Goal: Task Accomplishment & Management: Manage account settings

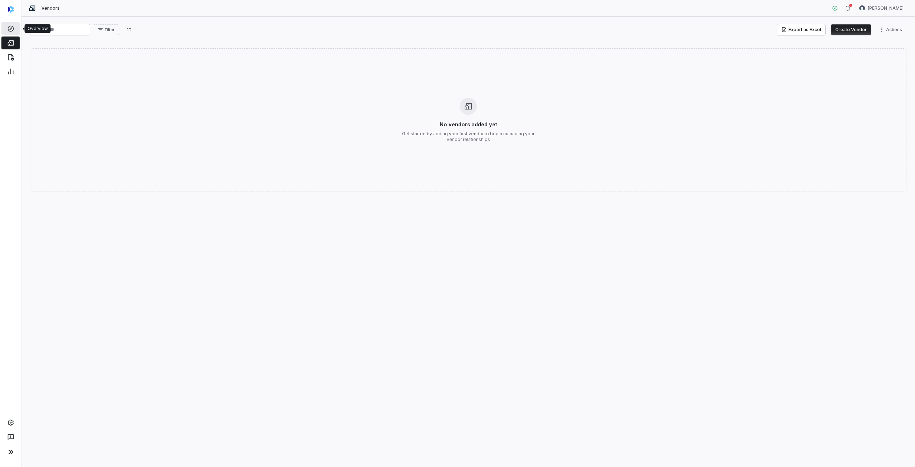
click at [9, 28] on icon at bounding box center [10, 28] width 7 height 7
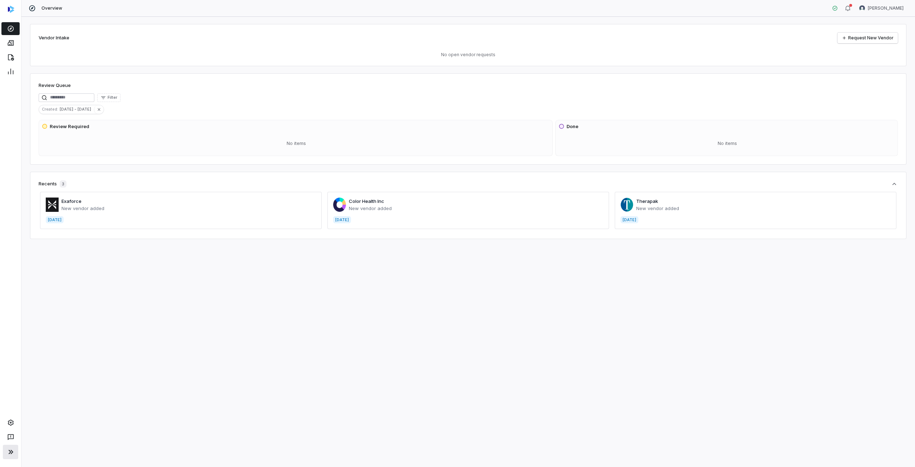
click at [13, 453] on icon at bounding box center [10, 451] width 9 height 9
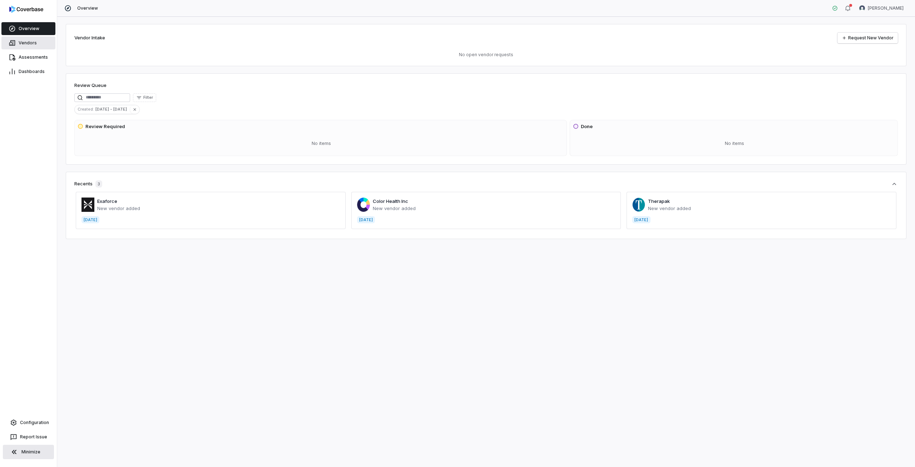
click at [25, 41] on span "Vendors" at bounding box center [28, 43] width 18 height 6
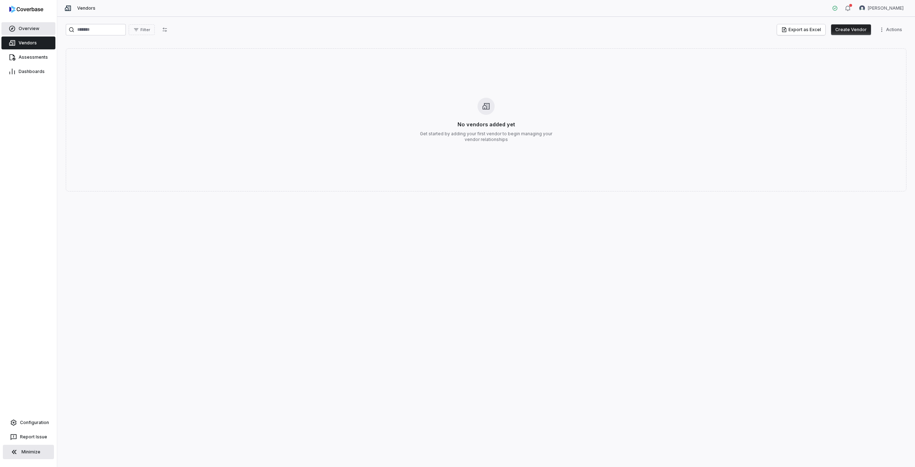
click at [26, 28] on span "Overview" at bounding box center [29, 29] width 21 height 6
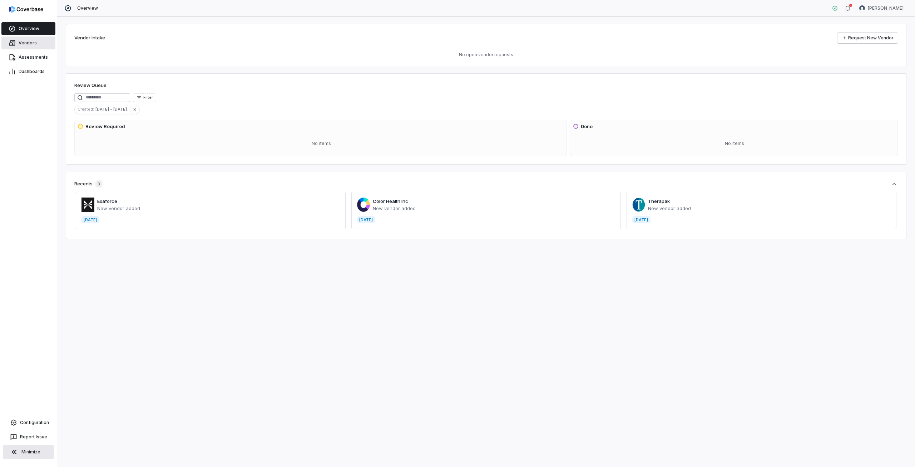
click at [24, 41] on span "Vendors" at bounding box center [28, 43] width 18 height 6
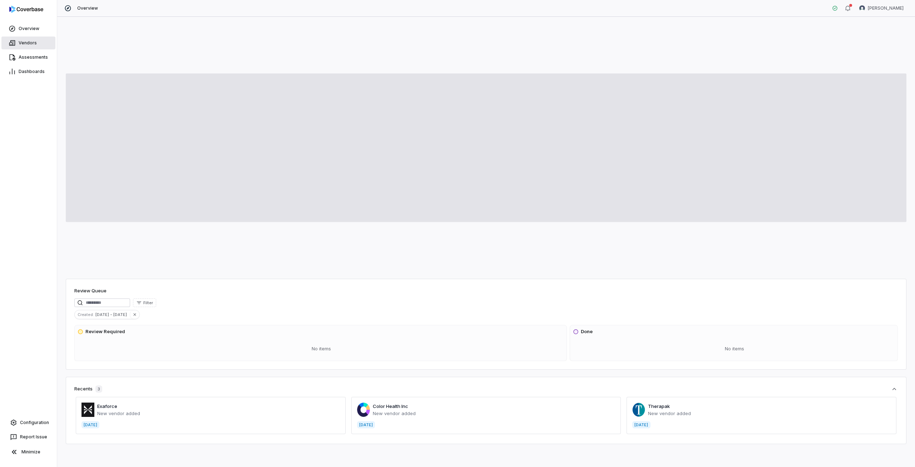
click at [23, 41] on span "Vendors" at bounding box center [28, 43] width 18 height 6
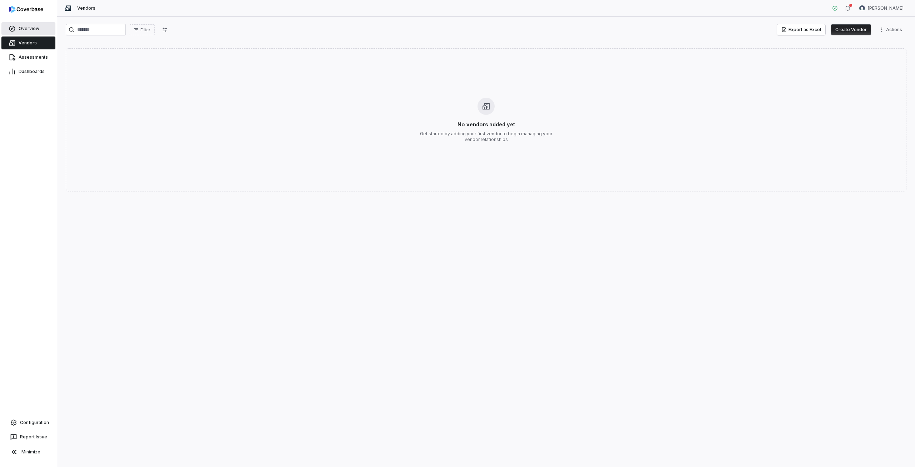
click at [36, 30] on span "Overview" at bounding box center [29, 29] width 21 height 6
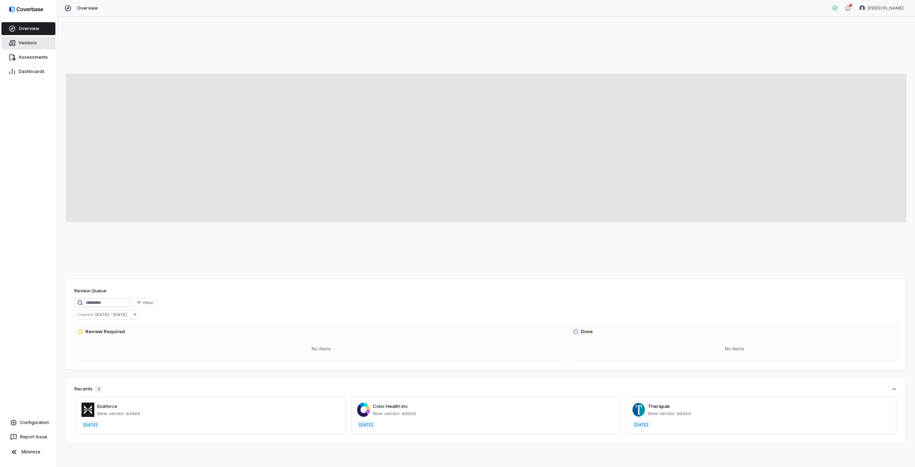
click at [30, 40] on span "Vendors" at bounding box center [28, 43] width 18 height 6
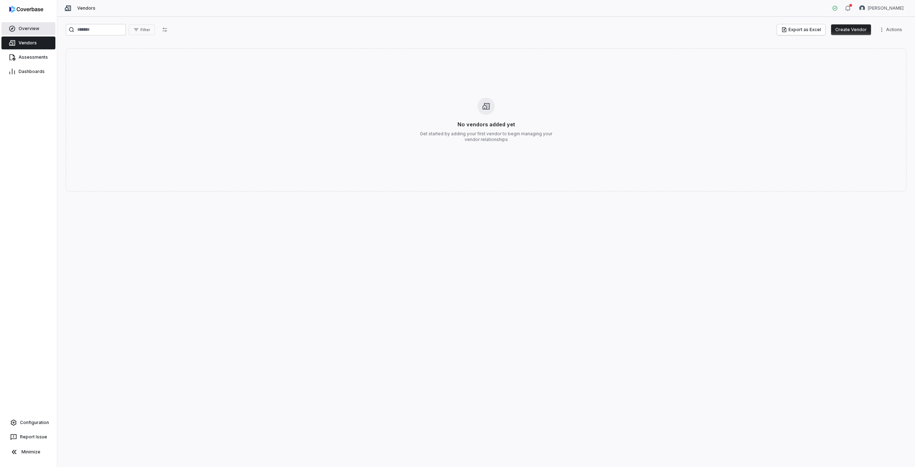
click at [24, 31] on span "Overview" at bounding box center [29, 29] width 21 height 6
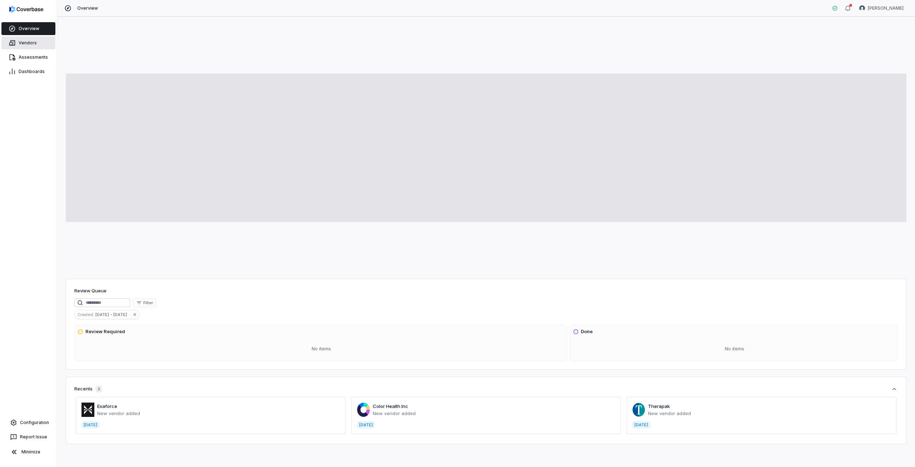
click at [26, 40] on span "Vendors" at bounding box center [28, 43] width 18 height 6
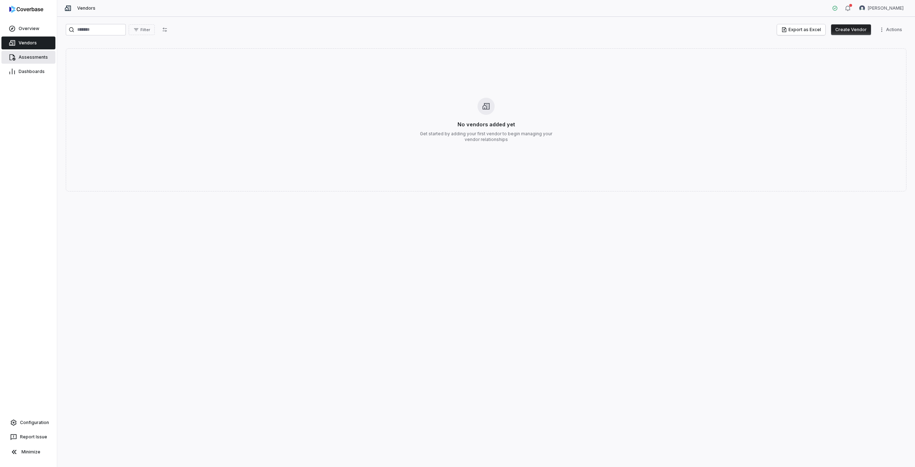
click at [28, 57] on span "Assessments" at bounding box center [33, 57] width 29 height 6
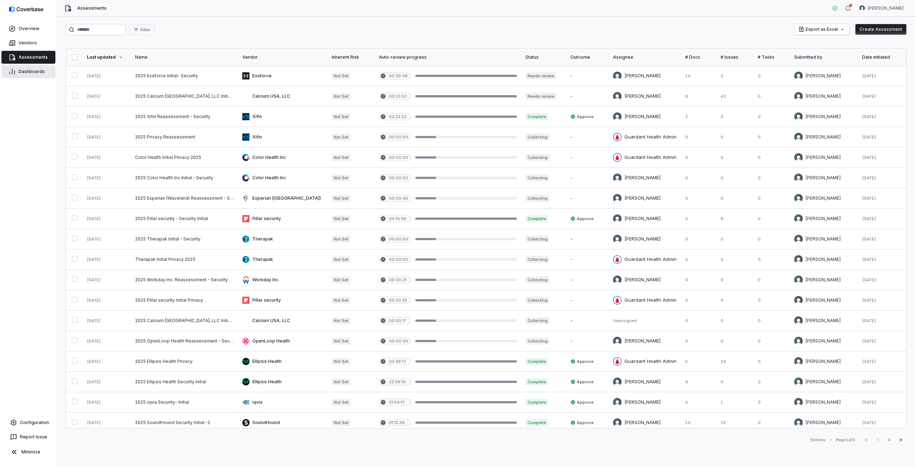
click at [29, 67] on link "Dashboards" at bounding box center [28, 71] width 54 height 13
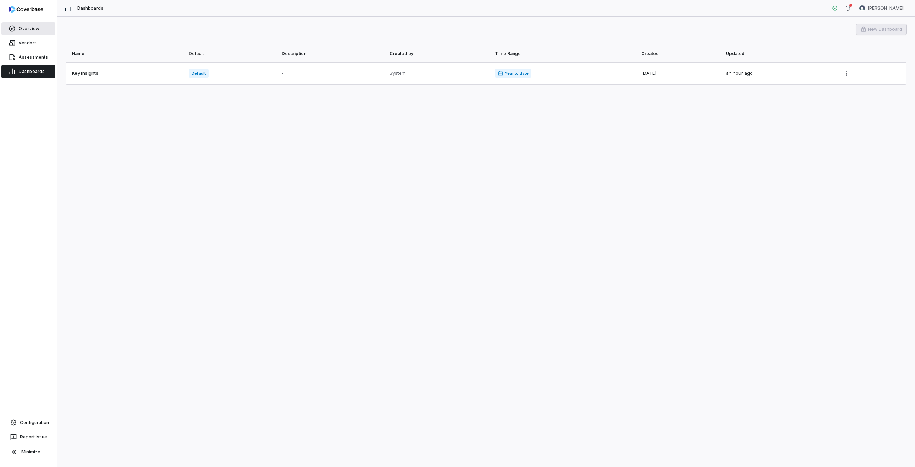
click at [24, 26] on span "Overview" at bounding box center [29, 29] width 21 height 6
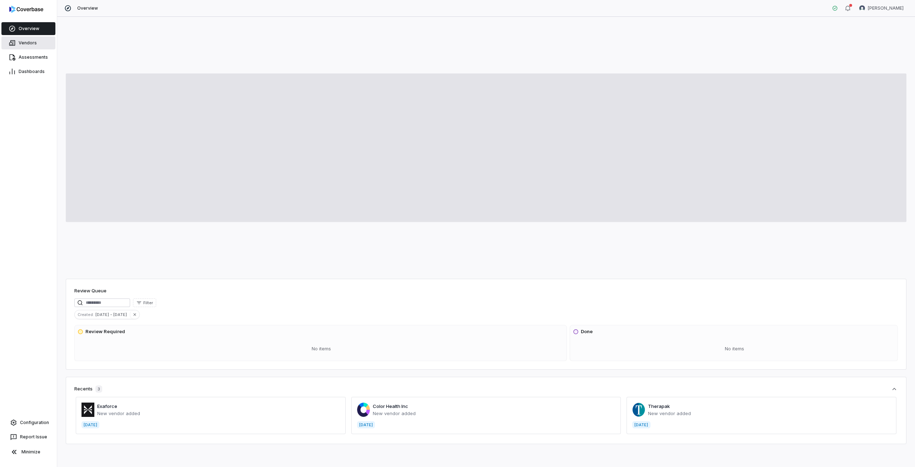
click at [25, 41] on span "Vendors" at bounding box center [28, 43] width 18 height 6
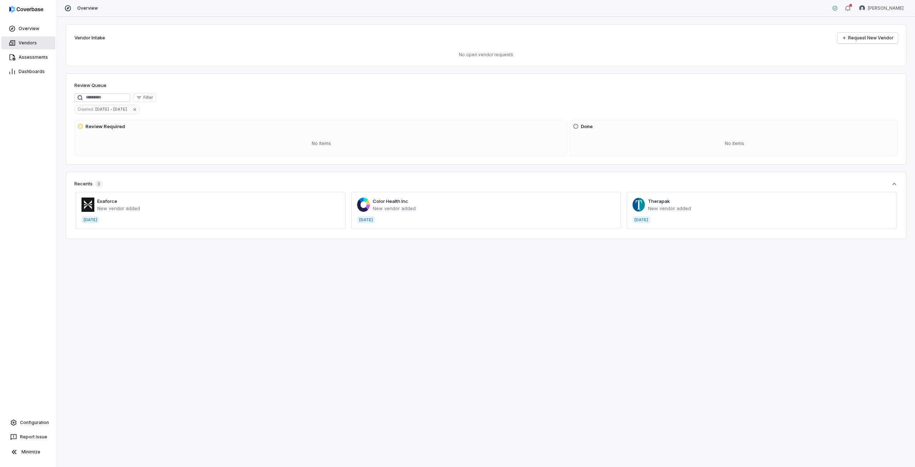
click at [21, 38] on link "Vendors" at bounding box center [28, 42] width 54 height 13
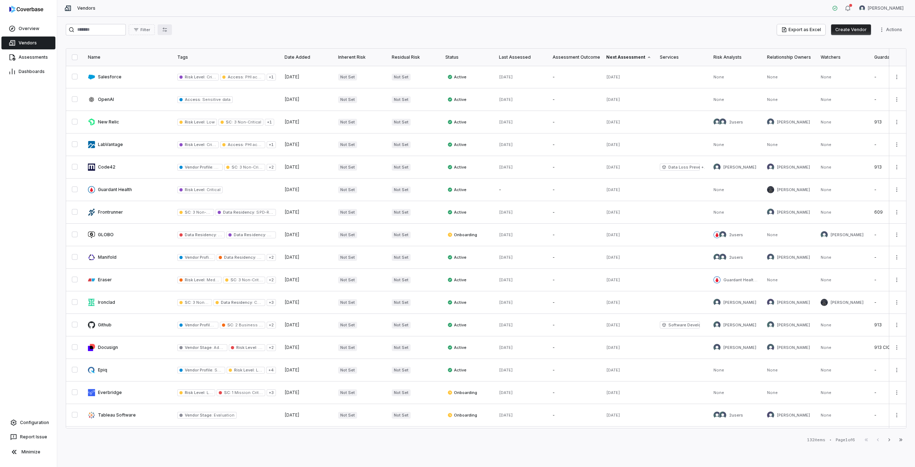
click at [167, 30] on icon "button" at bounding box center [165, 30] width 4 height 4
click at [215, 99] on button "button" at bounding box center [216, 102] width 6 height 6
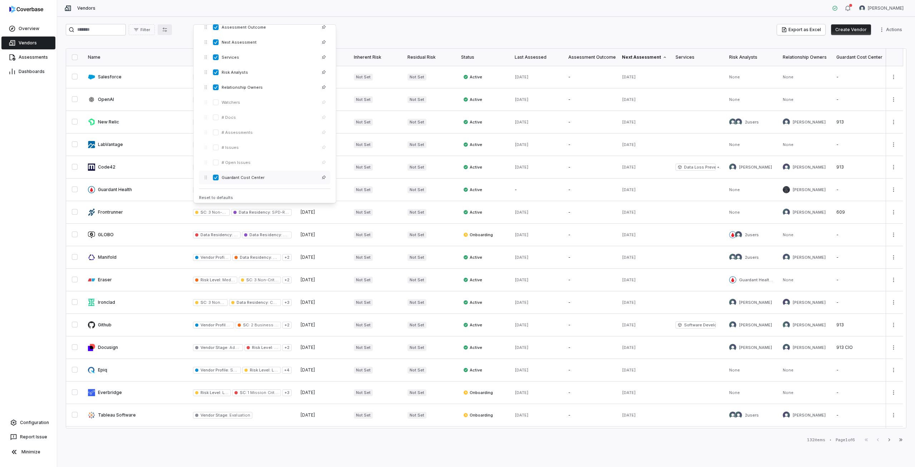
click at [214, 174] on button "button" at bounding box center [216, 177] width 6 height 6
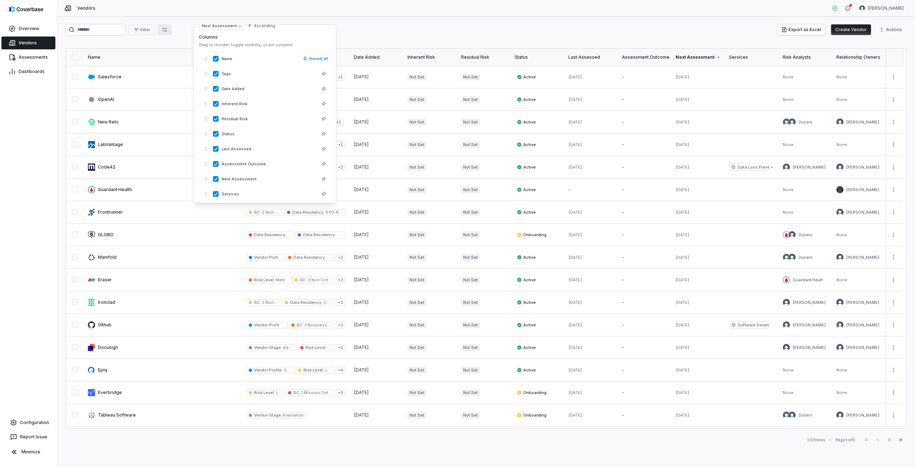
scroll to position [13, 0]
click at [215, 90] on button "button" at bounding box center [216, 92] width 6 height 6
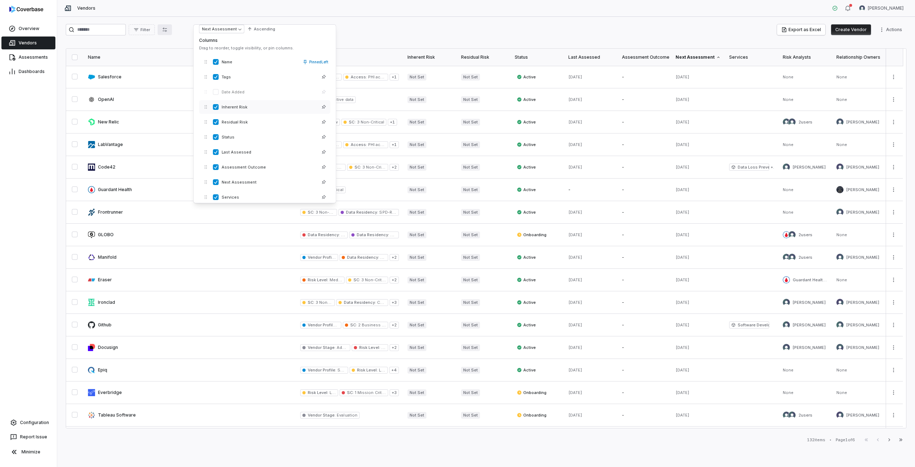
click at [217, 107] on button "button" at bounding box center [216, 107] width 6 height 6
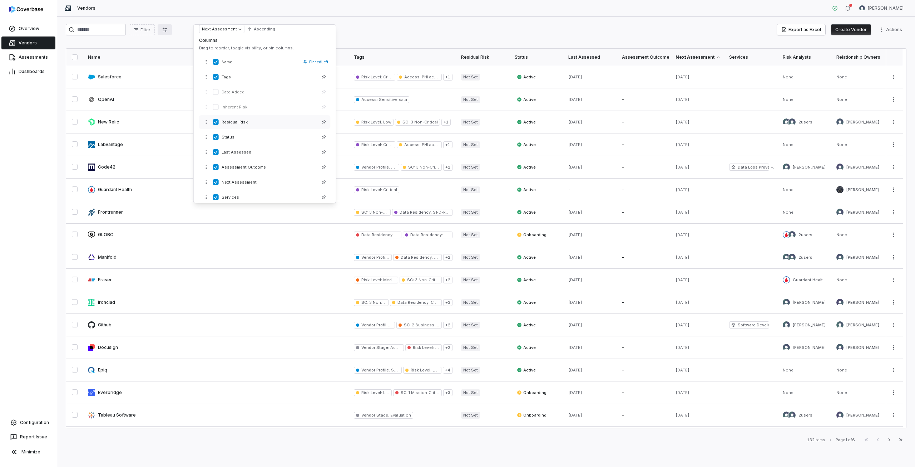
click at [216, 121] on button "button" at bounding box center [216, 122] width 6 height 6
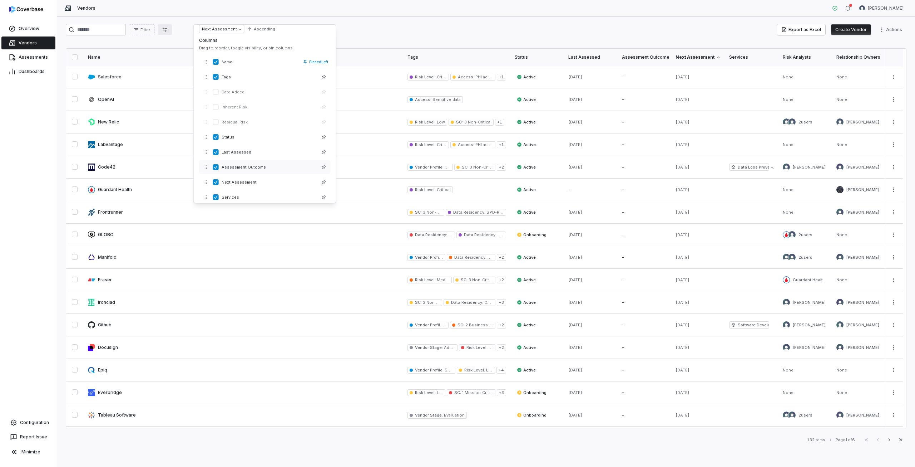
click at [218, 166] on button "button" at bounding box center [216, 167] width 6 height 6
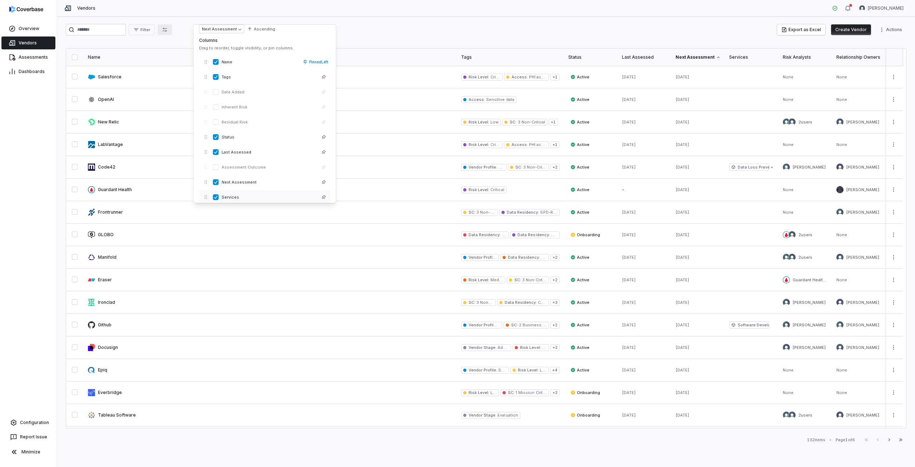
click at [217, 195] on button "button" at bounding box center [216, 197] width 6 height 6
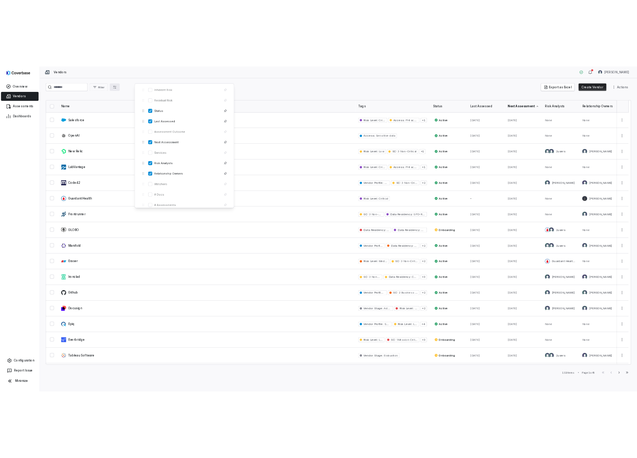
scroll to position [153, 0]
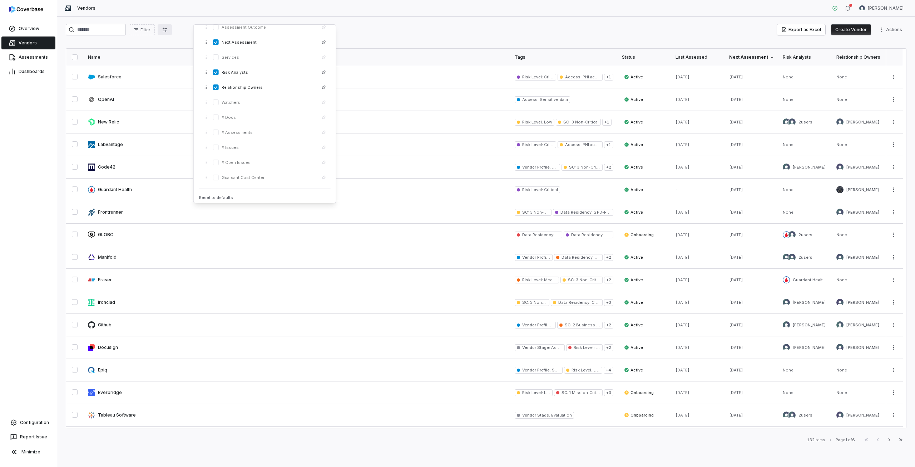
click at [382, 33] on div "Filter Export as Excel Create Vendor Actions" at bounding box center [486, 29] width 841 height 11
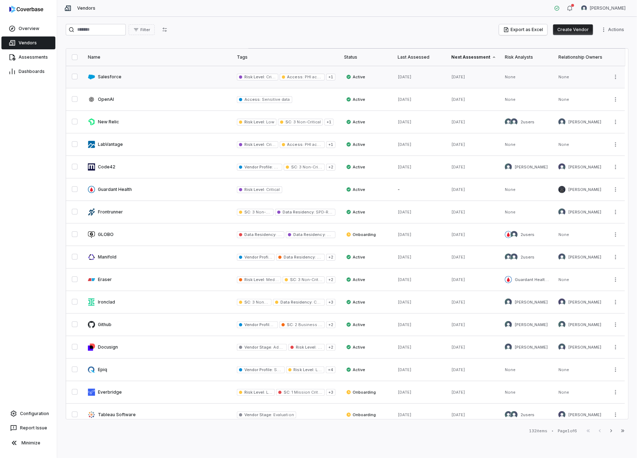
click at [108, 76] on link at bounding box center [158, 77] width 149 height 22
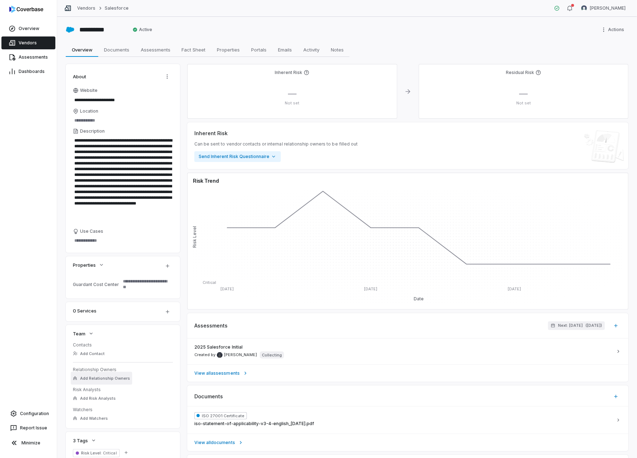
click at [99, 379] on span "Add Relationship Owners" at bounding box center [105, 378] width 50 height 5
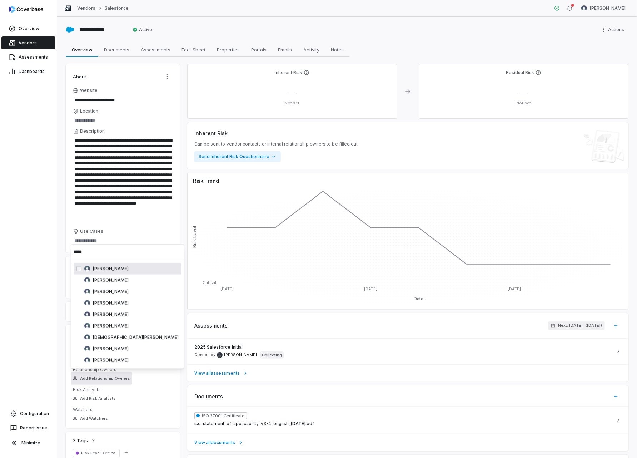
type input "*****"
click at [33, 299] on div "Overview Vendors Assessments Dashboards Configuration Report Issue Minimize" at bounding box center [28, 229] width 57 height 458
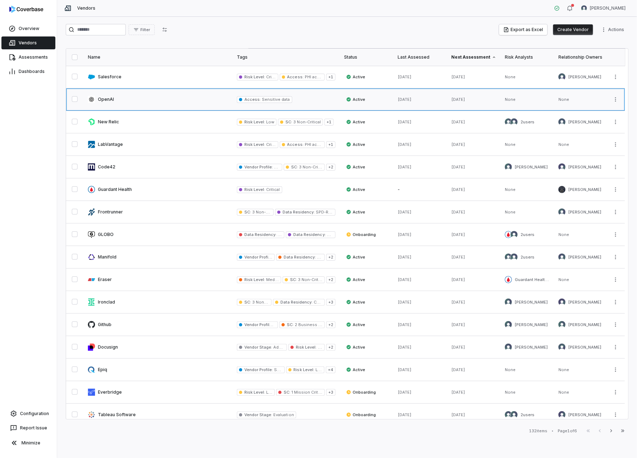
click at [107, 98] on link at bounding box center [158, 99] width 149 height 22
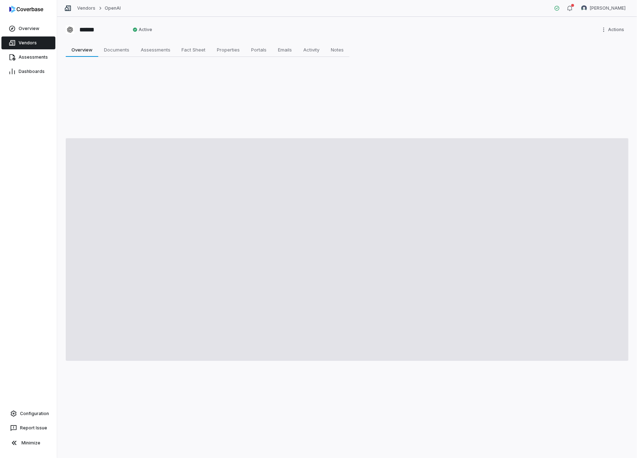
type textarea "*"
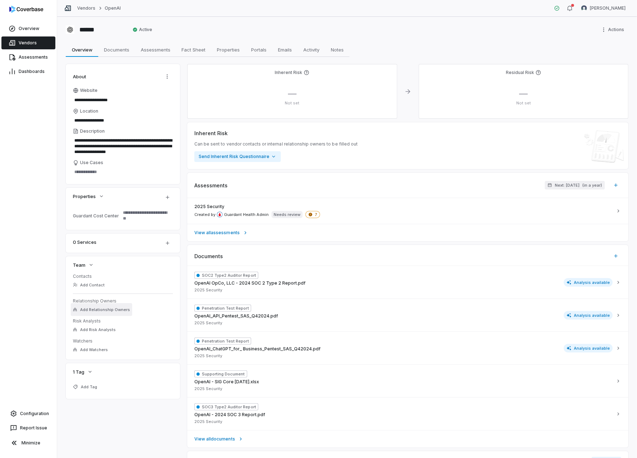
click at [90, 308] on span "Add Relationship Owners" at bounding box center [105, 309] width 50 height 5
type input "****"
click at [39, 328] on div "Overview Vendors Assessments Dashboards Configuration Report Issue Minimize" at bounding box center [28, 229] width 57 height 458
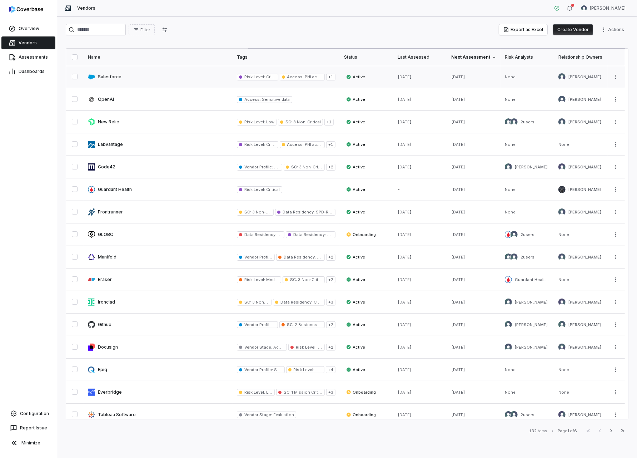
click at [113, 76] on link at bounding box center [158, 77] width 149 height 22
type textarea "*"
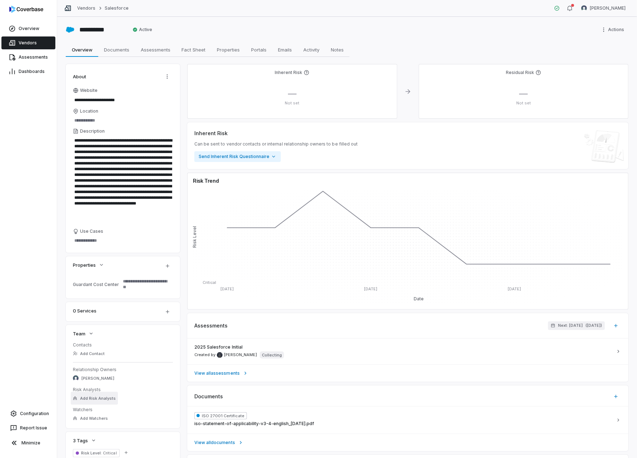
click at [99, 401] on span "Add Risk Analysts" at bounding box center [98, 398] width 36 height 5
type input "*****"
click at [96, 429] on span "[PERSON_NAME]" at bounding box center [111, 432] width 36 height 6
click at [27, 340] on div "Overview Vendors Assessments Dashboards Configuration Report Issue Minimize" at bounding box center [28, 229] width 57 height 458
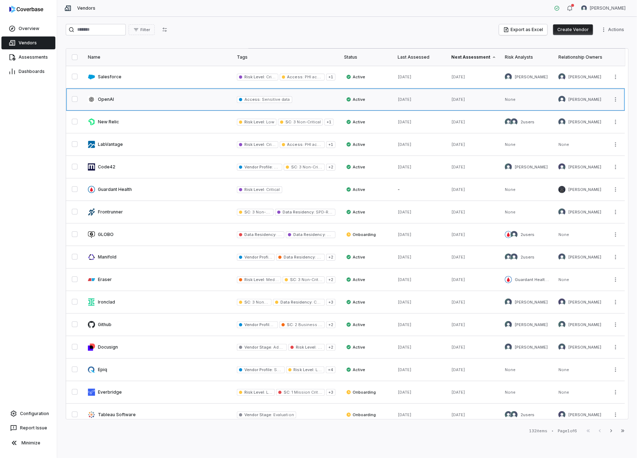
click at [105, 97] on link at bounding box center [158, 99] width 149 height 22
type textarea "*"
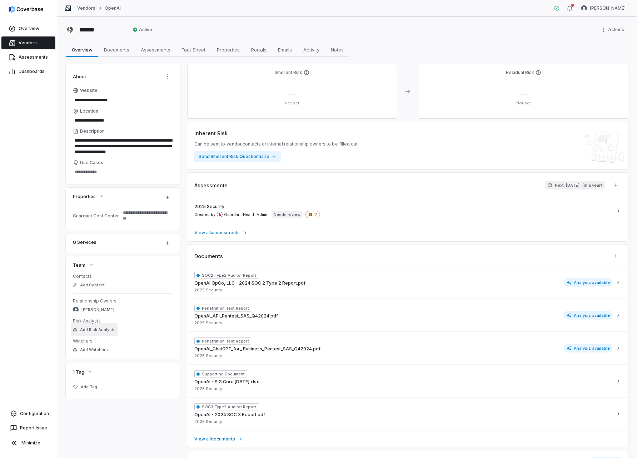
click at [95, 327] on span "Add Risk Analysts" at bounding box center [98, 329] width 36 height 5
type input "*****"
click at [6, 293] on div "Overview Vendors Assessments Dashboards Configuration Report Issue Minimize" at bounding box center [28, 229] width 57 height 458
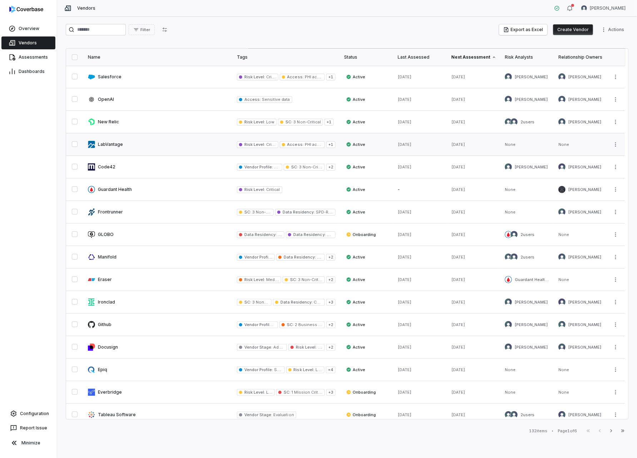
click at [104, 143] on link at bounding box center [158, 144] width 149 height 22
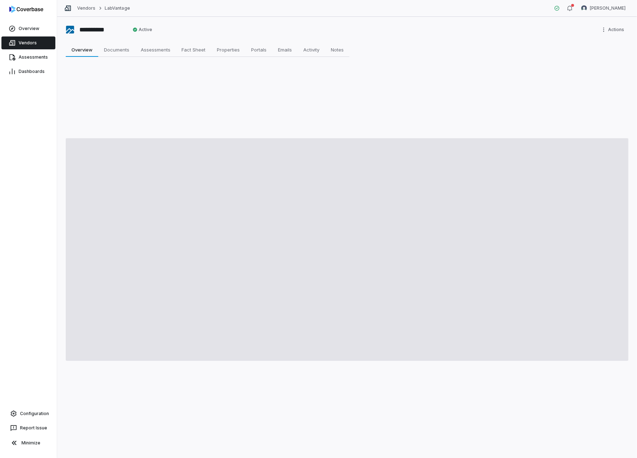
type textarea "*"
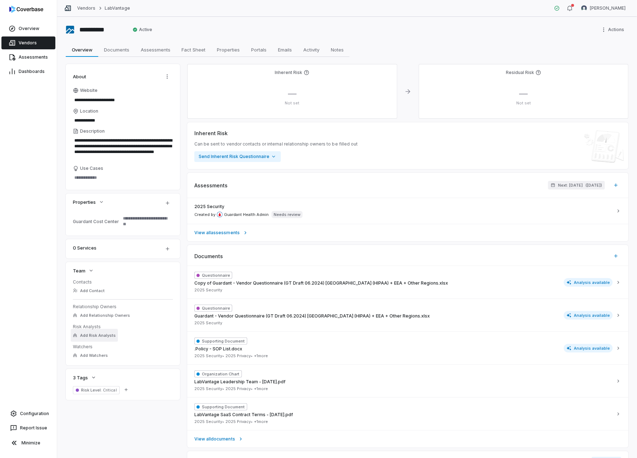
click at [83, 333] on span "Add Risk Analysts" at bounding box center [98, 335] width 36 height 5
type input "*****"
click at [95, 368] on span "[PERSON_NAME]" at bounding box center [111, 369] width 36 height 6
click at [38, 315] on div "Overview Vendors Assessments Dashboards Configuration Report Issue Minimize" at bounding box center [28, 229] width 57 height 458
type textarea "*"
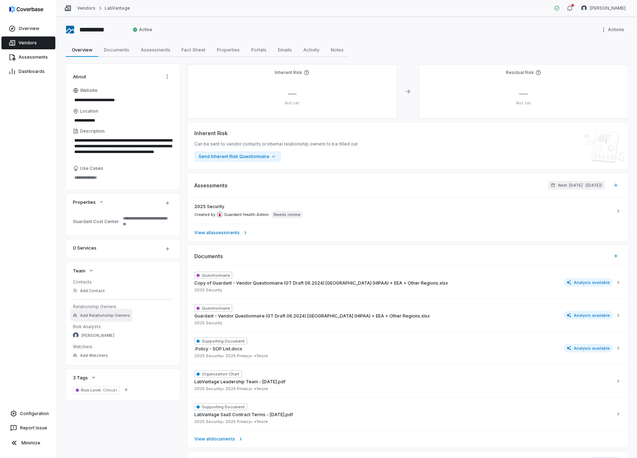
click at [100, 318] on button "Add Relationship Owners" at bounding box center [101, 315] width 61 height 13
type input "*"
type input "****"
click at [30, 337] on div "Overview Vendors Assessments Dashboards Configuration Report Issue Minimize" at bounding box center [28, 229] width 57 height 458
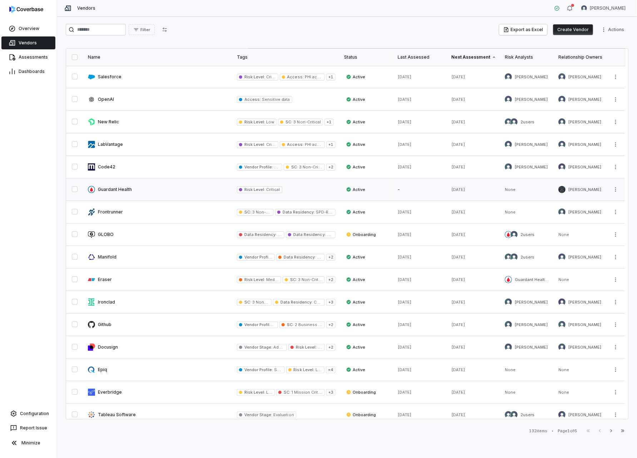
click at [114, 188] on link at bounding box center [158, 189] width 149 height 22
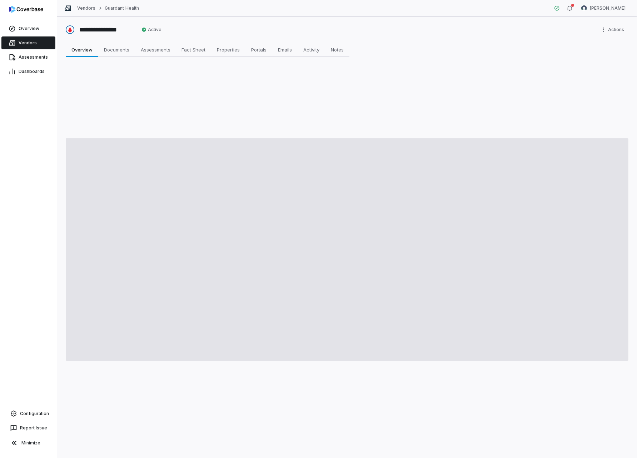
type textarea "*"
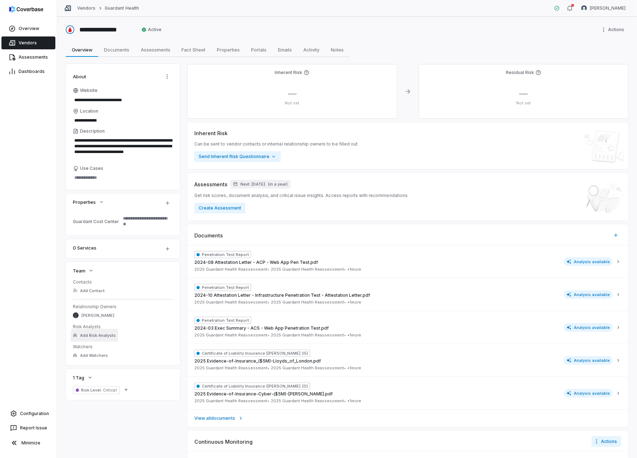
click at [86, 334] on span "Add Risk Analysts" at bounding box center [98, 335] width 36 height 5
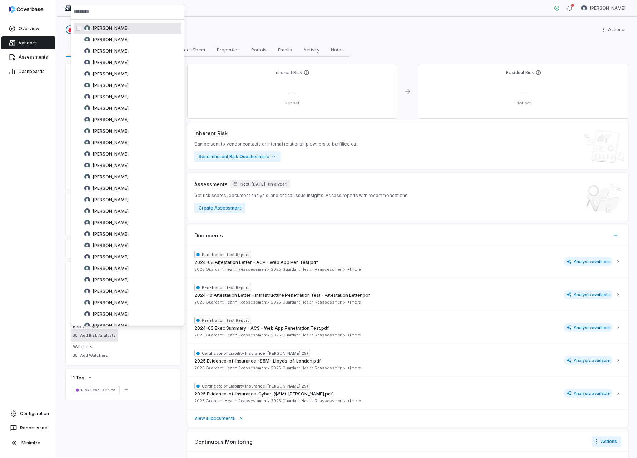
click at [94, 13] on input "text" at bounding box center [128, 12] width 108 height 16
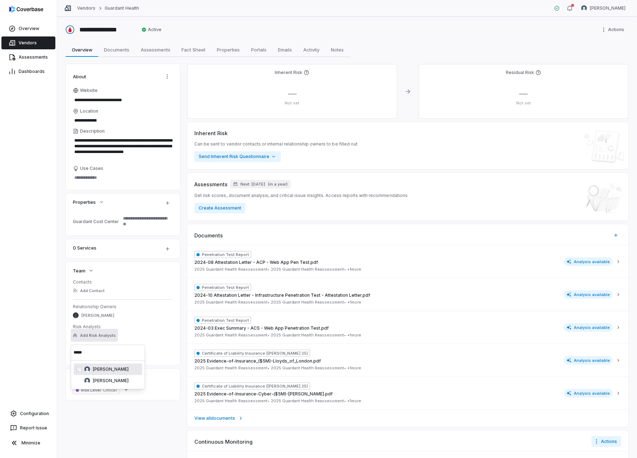
type input "*****"
click at [99, 364] on div "[PERSON_NAME]" at bounding box center [108, 369] width 69 height 11
click at [24, 275] on div "Overview Vendors Assessments Dashboards Configuration Report Issue Minimize" at bounding box center [28, 229] width 57 height 458
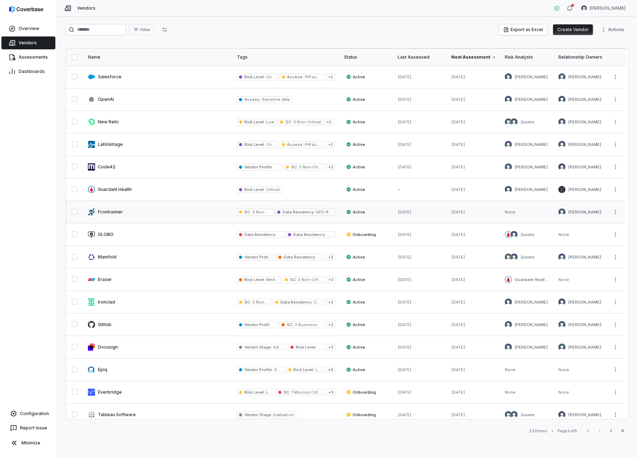
click at [109, 211] on link at bounding box center [158, 212] width 149 height 22
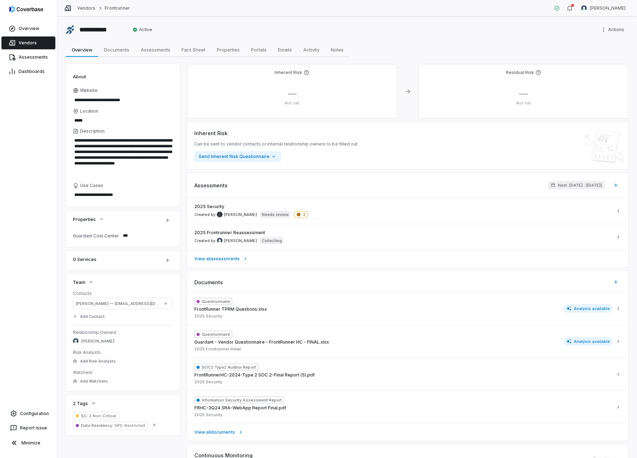
drag, startPoint x: 109, startPoint y: 263, endPoint x: 108, endPoint y: 273, distance: 10.2
drag, startPoint x: 108, startPoint y: 273, endPoint x: 95, endPoint y: 357, distance: 84.6
click at [94, 359] on button "Add Risk Analysts" at bounding box center [94, 361] width 47 height 13
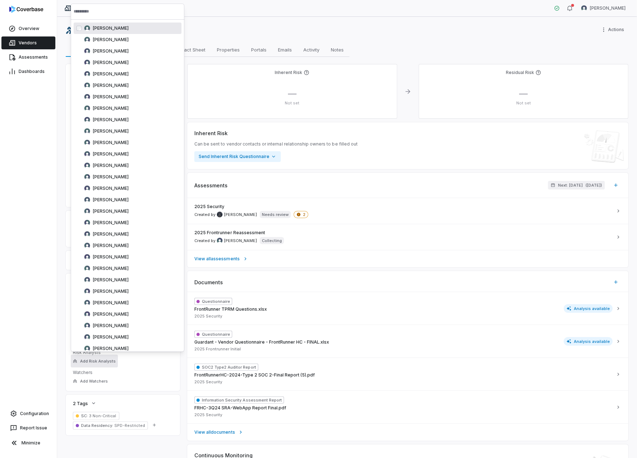
click at [89, 14] on input "text" at bounding box center [128, 12] width 108 height 16
type textarea "*"
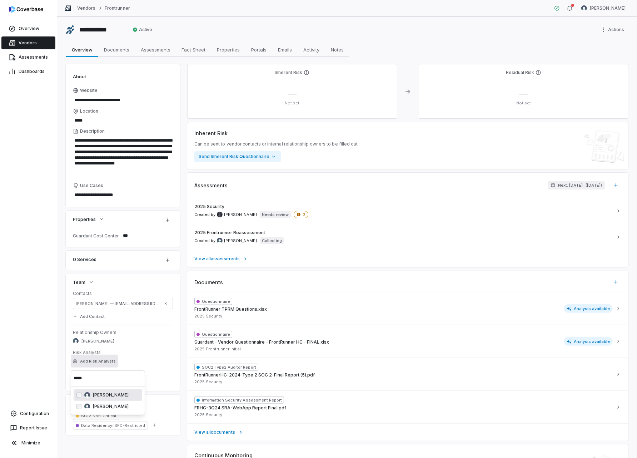
type input "*****"
drag, startPoint x: 30, startPoint y: 323, endPoint x: 28, endPoint y: 319, distance: 4.6
click at [30, 323] on div "Overview Vendors Assessments Dashboards Configuration Report Issue Minimize" at bounding box center [28, 229] width 57 height 458
click at [39, 202] on div "Overview Vendors Assessments Dashboards Configuration Report Issue Minimize" at bounding box center [28, 229] width 57 height 458
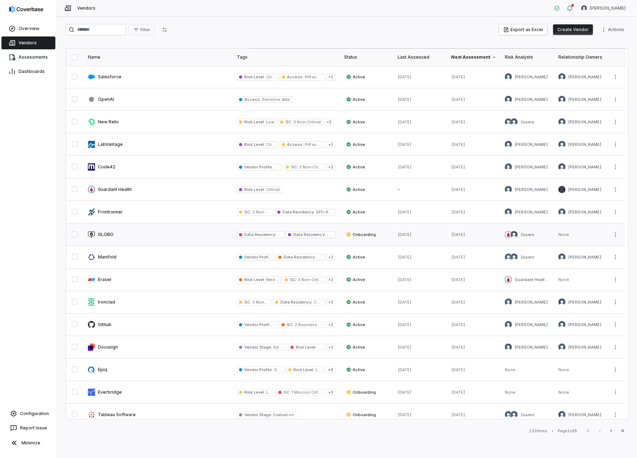
click at [101, 234] on link at bounding box center [158, 234] width 149 height 22
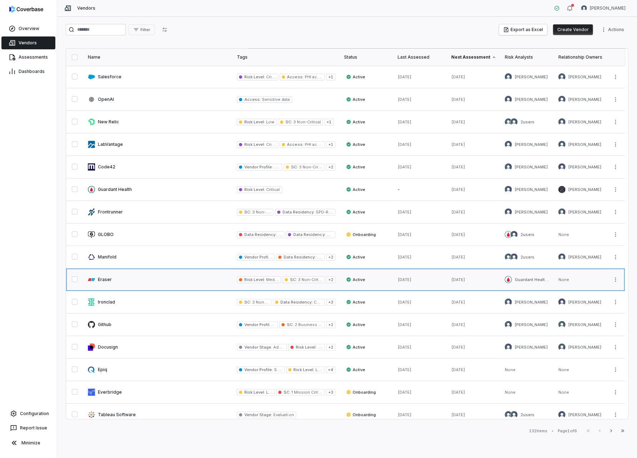
click at [105, 280] on link at bounding box center [158, 279] width 149 height 22
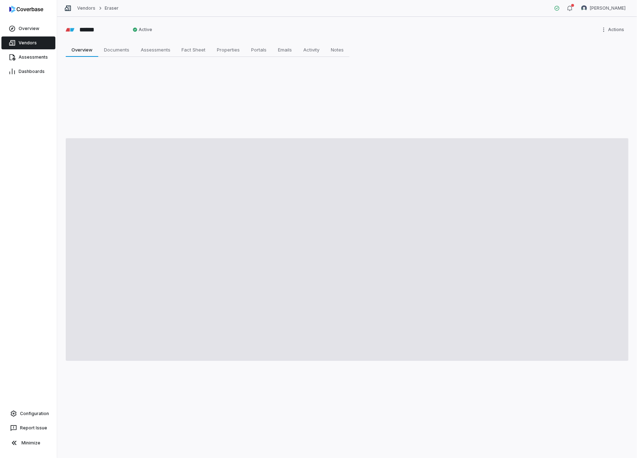
type textarea "*"
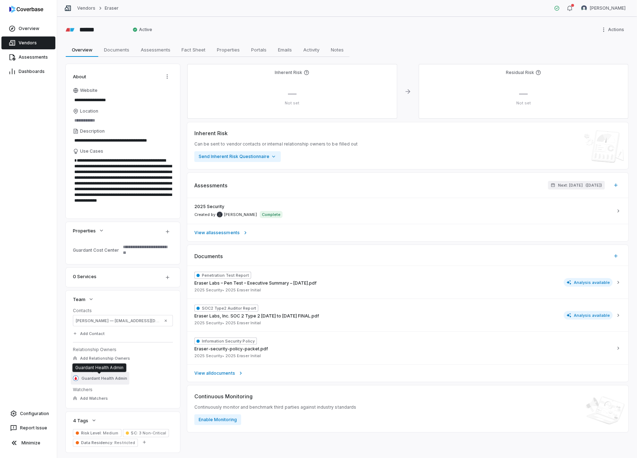
click at [124, 380] on span "Guardant Health Admin" at bounding box center [105, 378] width 46 height 5
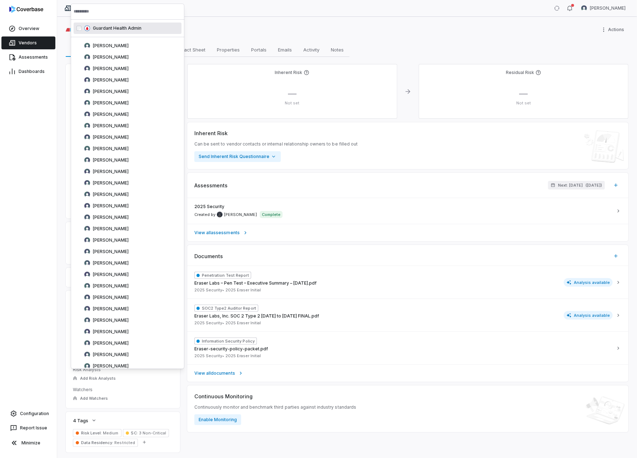
click at [56, 182] on div "Overview Vendors Assessments Dashboards Configuration Report Issue Minimize" at bounding box center [28, 229] width 57 height 458
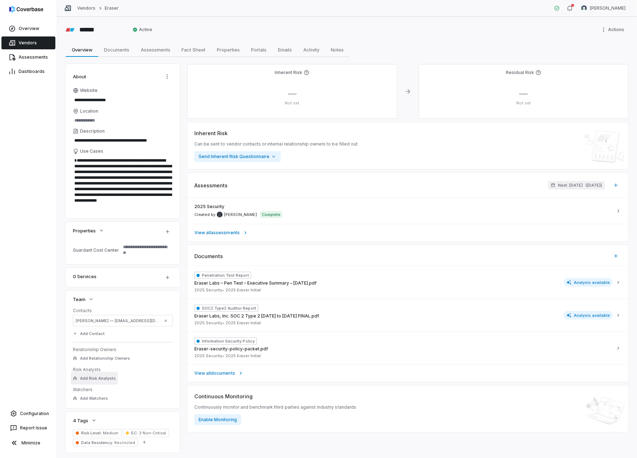
click at [90, 380] on span "Add Risk Analysts" at bounding box center [98, 378] width 36 height 5
type input "*****"
click at [102, 412] on span "[PERSON_NAME]" at bounding box center [111, 412] width 36 height 6
click at [31, 338] on div "Overview Vendors Assessments Dashboards Configuration Report Issue Minimize" at bounding box center [28, 229] width 57 height 458
type textarea "*"
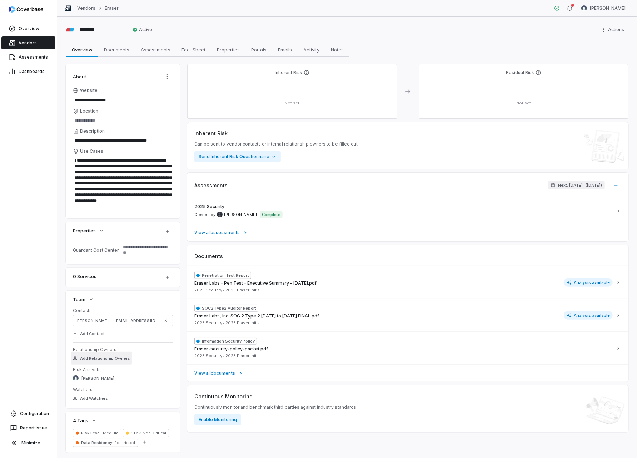
click at [95, 359] on span "Add Relationship Owners" at bounding box center [105, 358] width 50 height 5
type input "****"
click at [100, 393] on span "Ruth McCole" at bounding box center [111, 392] width 36 height 6
click at [35, 346] on div "Overview Vendors Assessments Dashboards Configuration Report Issue Minimize" at bounding box center [28, 229] width 57 height 458
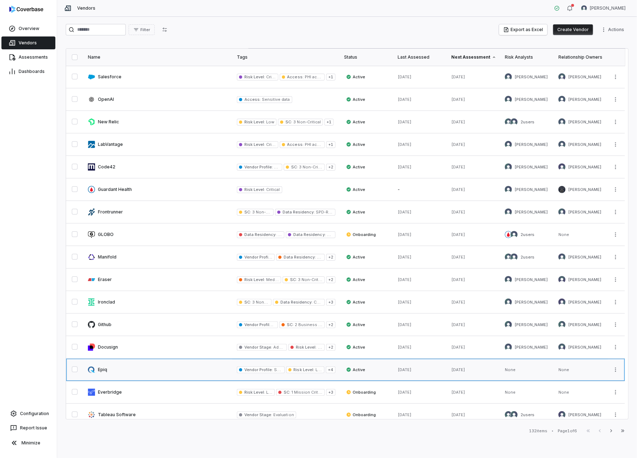
click at [103, 367] on link at bounding box center [158, 370] width 149 height 22
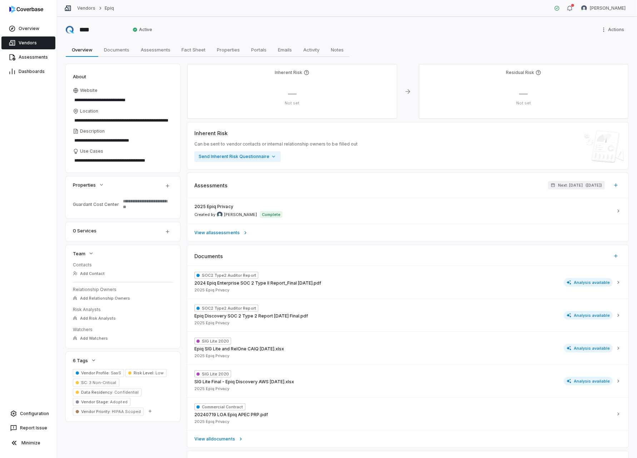
type textarea "*"
click at [98, 314] on button "Add Risk Analysts" at bounding box center [94, 318] width 47 height 13
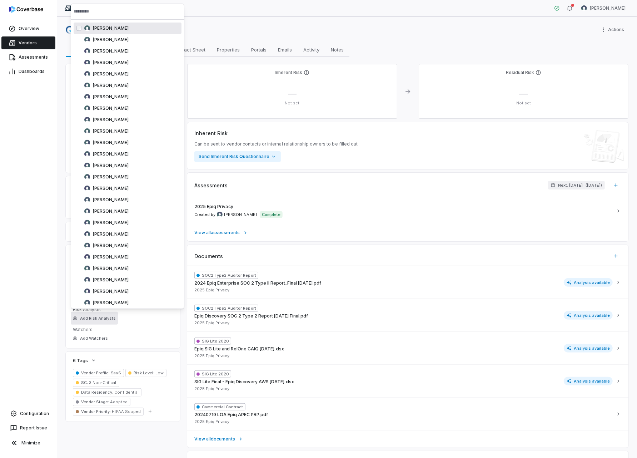
click at [92, 14] on input "text" at bounding box center [128, 12] width 108 height 16
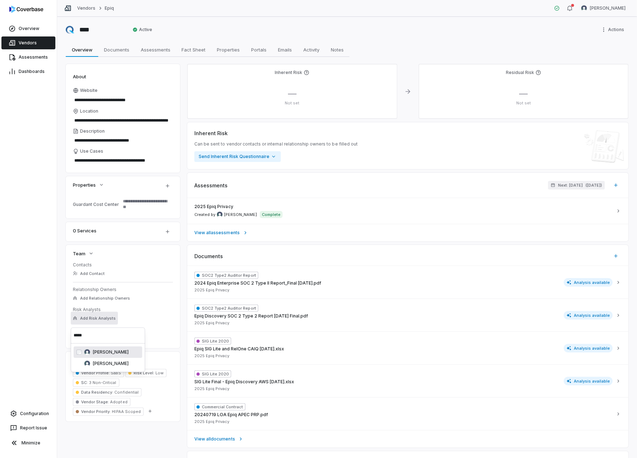
type input "*****"
click at [107, 354] on span "[PERSON_NAME]" at bounding box center [111, 352] width 36 height 6
click at [35, 331] on div "Overview Vendors Assessments Dashboards Configuration Report Issue Minimize" at bounding box center [28, 229] width 57 height 458
click at [34, 324] on div "Overview Vendors Assessments Dashboards Configuration Report Issue Minimize" at bounding box center [28, 229] width 57 height 458
click at [241, 440] on icon at bounding box center [241, 439] width 6 height 6
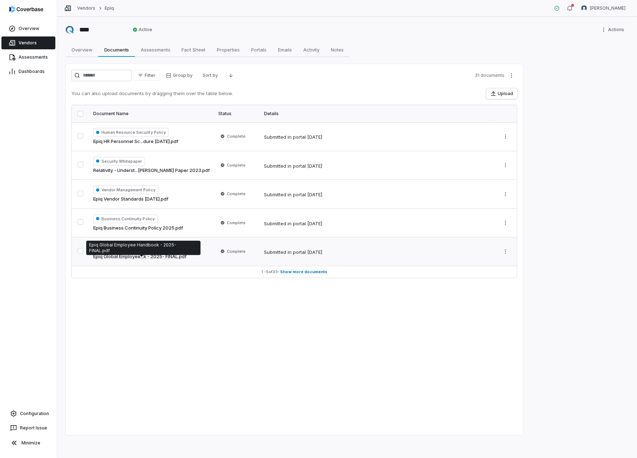
click at [138, 255] on link "Epiq Global Employee...k - 2025- FINAL.pdf" at bounding box center [139, 256] width 93 height 7
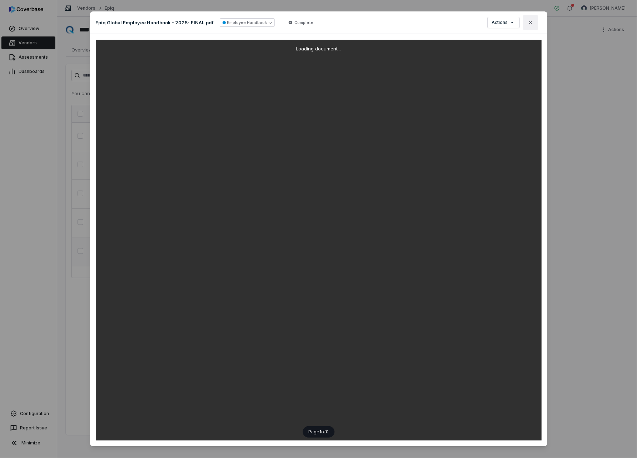
click at [531, 24] on icon "button" at bounding box center [531, 23] width 6 height 6
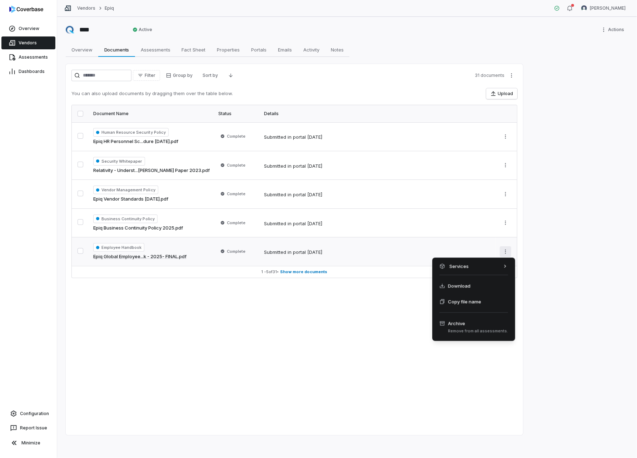
click at [505, 251] on html "Overview Vendors Assessments Dashboards Configuration Report Issue Minimize Ven…" at bounding box center [318, 229] width 637 height 458
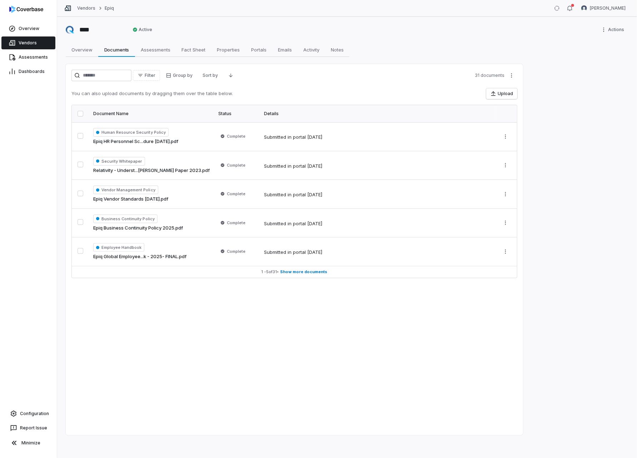
click at [505, 251] on html "Overview Vendors Assessments Dashboards Configuration Report Issue Minimize Ven…" at bounding box center [318, 229] width 637 height 458
click at [145, 49] on span "Assessments" at bounding box center [155, 49] width 35 height 9
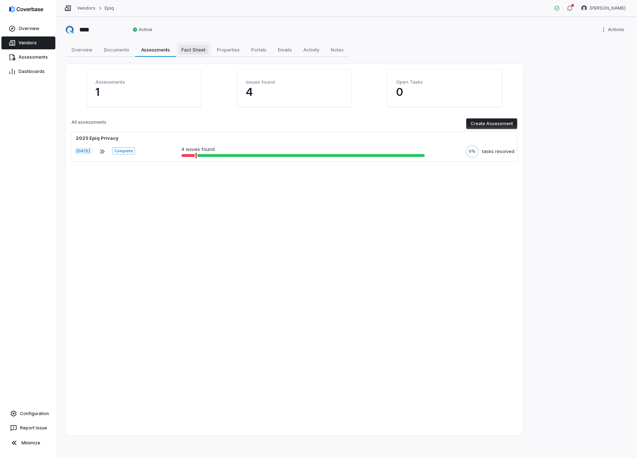
click at [199, 47] on span "Fact Sheet" at bounding box center [194, 49] width 30 height 9
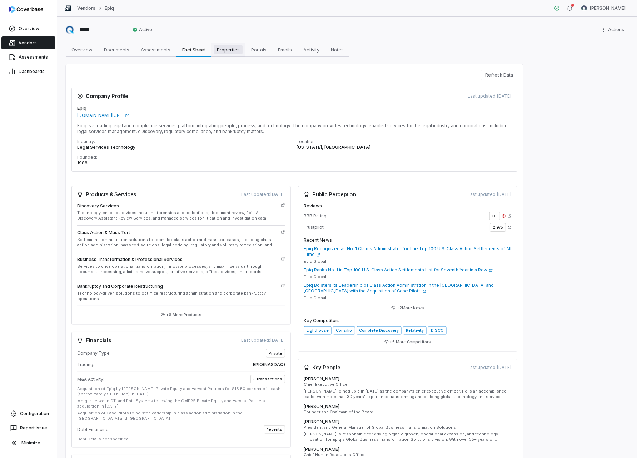
click at [224, 50] on span "Properties" at bounding box center [228, 49] width 29 height 9
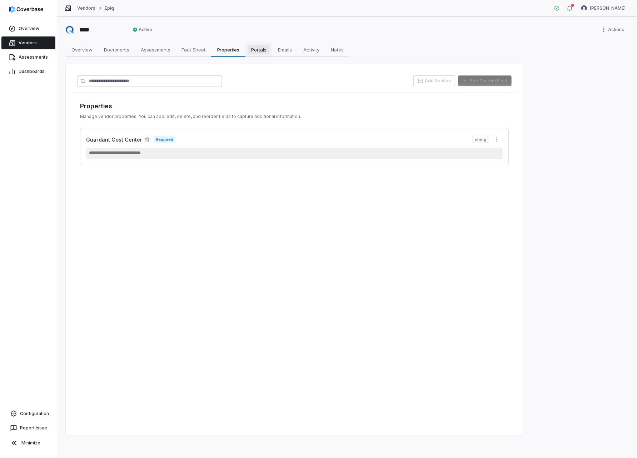
click at [259, 52] on span "Portals" at bounding box center [258, 49] width 21 height 9
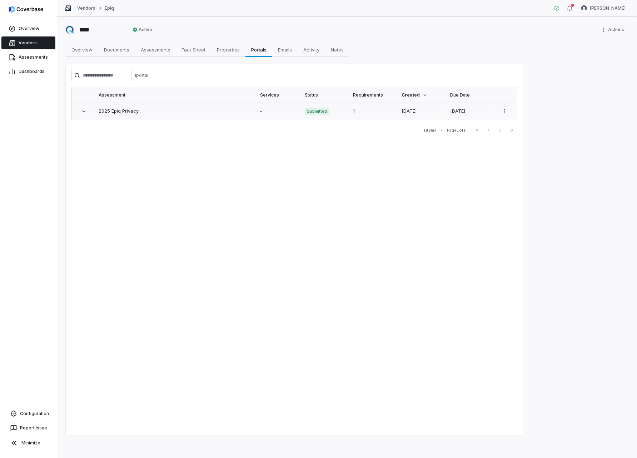
click at [127, 110] on link "2025 Epiq Privacy" at bounding box center [119, 111] width 40 height 6
click at [285, 47] on span "Emails" at bounding box center [285, 49] width 20 height 9
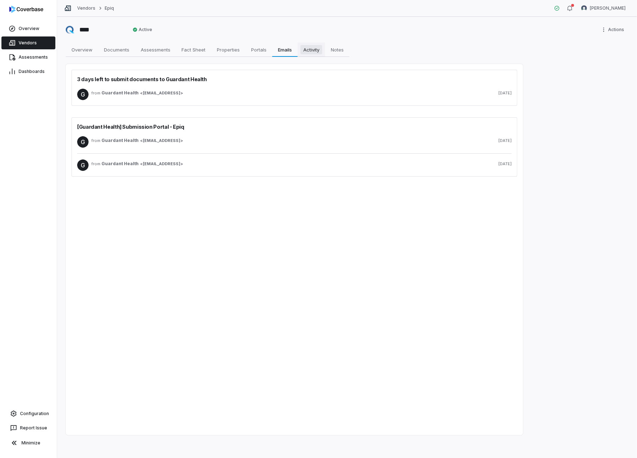
click at [310, 46] on span "Activity" at bounding box center [312, 49] width 22 height 9
click at [318, 43] on link "Activity Activity" at bounding box center [312, 50] width 28 height 14
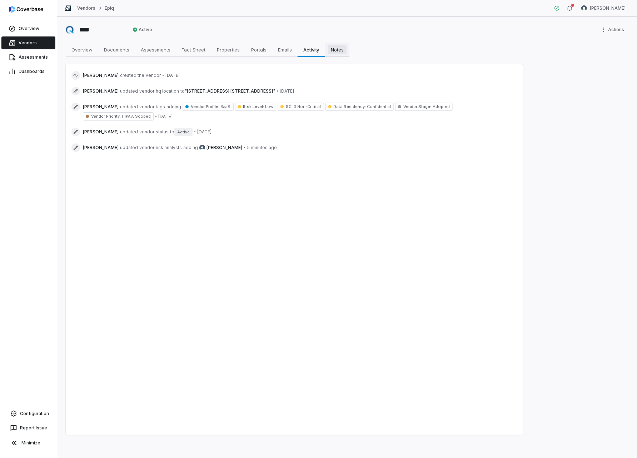
click at [337, 48] on span "Notes" at bounding box center [337, 49] width 19 height 9
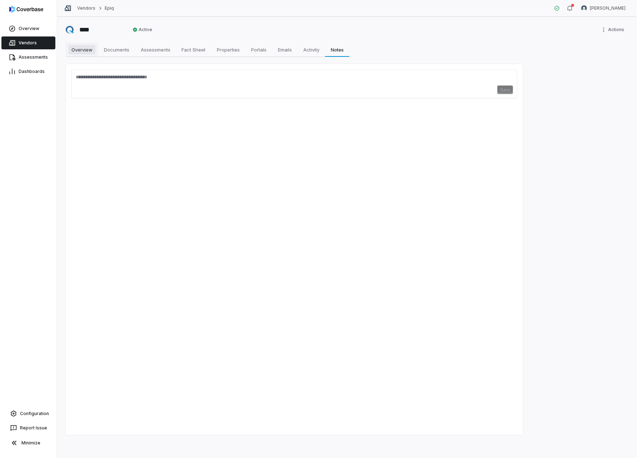
click at [78, 54] on span "Overview" at bounding box center [82, 49] width 27 height 9
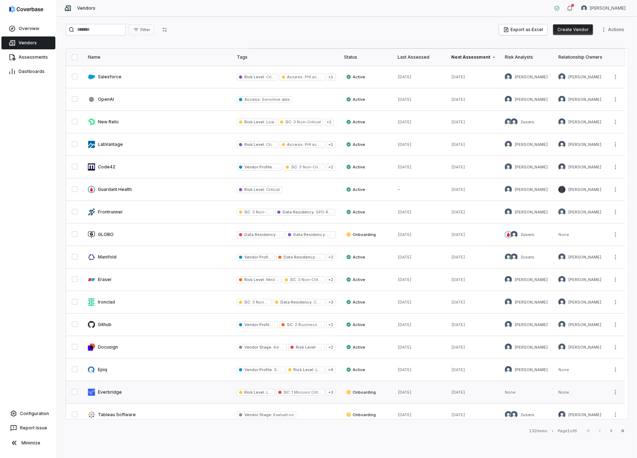
click at [110, 388] on link at bounding box center [158, 392] width 149 height 22
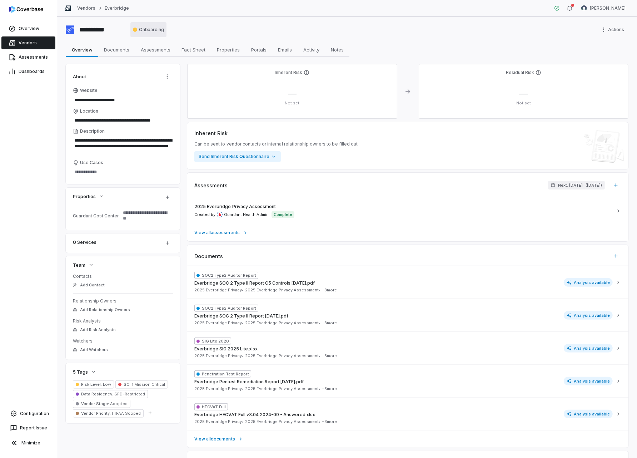
click at [148, 30] on html "**********" at bounding box center [318, 229] width 637 height 458
type textarea "*"
click at [78, 326] on button "Add Risk Analysts" at bounding box center [94, 329] width 47 height 13
type input "*****"
click at [97, 366] on span "[PERSON_NAME]" at bounding box center [111, 364] width 36 height 6
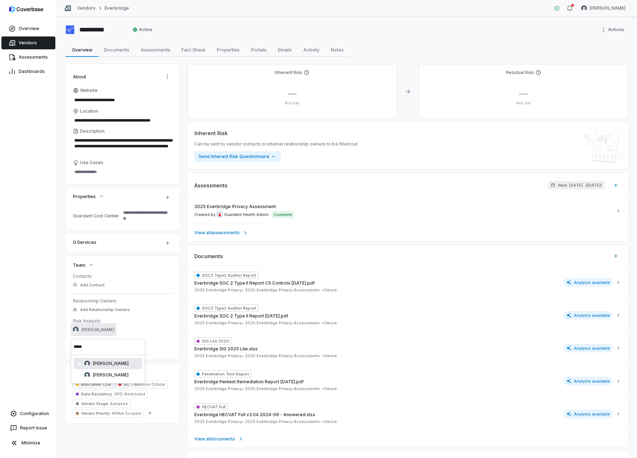
click at [46, 303] on div "Overview Vendors Assessments Dashboards Configuration Report Issue Minimize" at bounding box center [28, 229] width 57 height 458
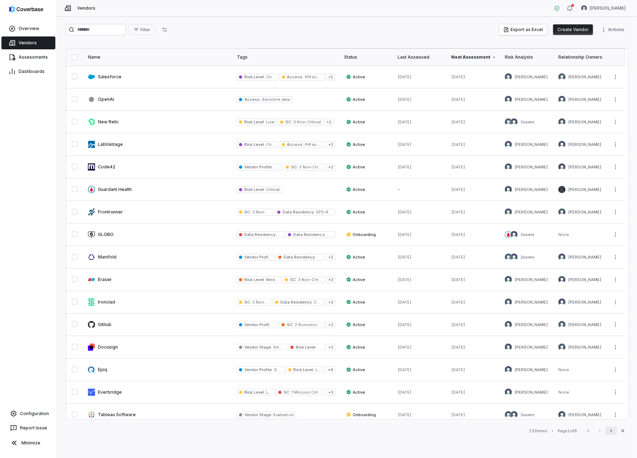
click at [612, 431] on icon "button" at bounding box center [612, 430] width 2 height 3
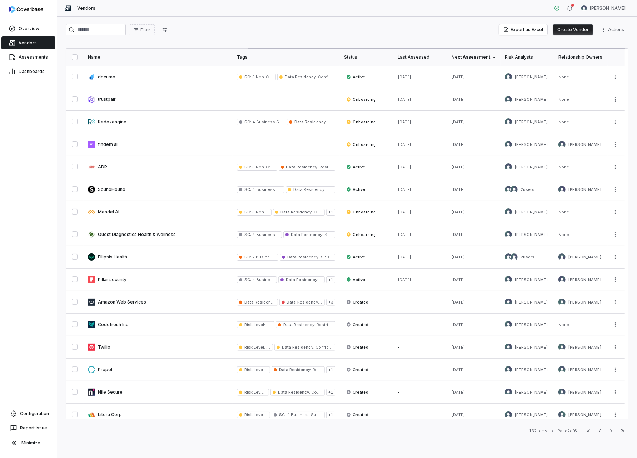
click at [599, 431] on icon "button" at bounding box center [600, 431] width 6 height 6
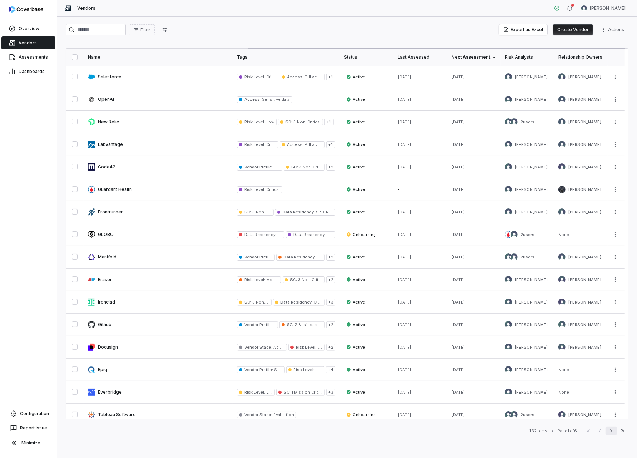
click at [612, 431] on icon "button" at bounding box center [612, 431] width 6 height 6
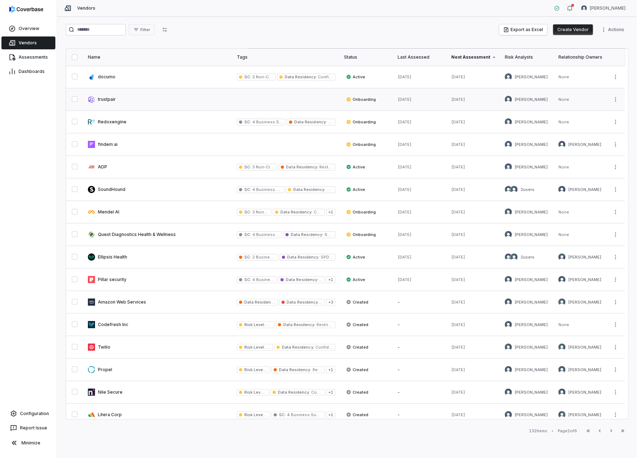
click at [101, 100] on link at bounding box center [158, 99] width 149 height 22
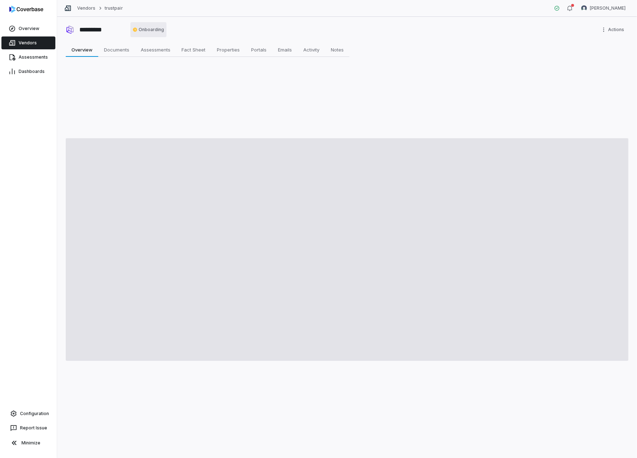
click at [140, 30] on html "Overview Vendors Assessments Dashboards Configuration Report Issue Minimize Ven…" at bounding box center [318, 229] width 637 height 458
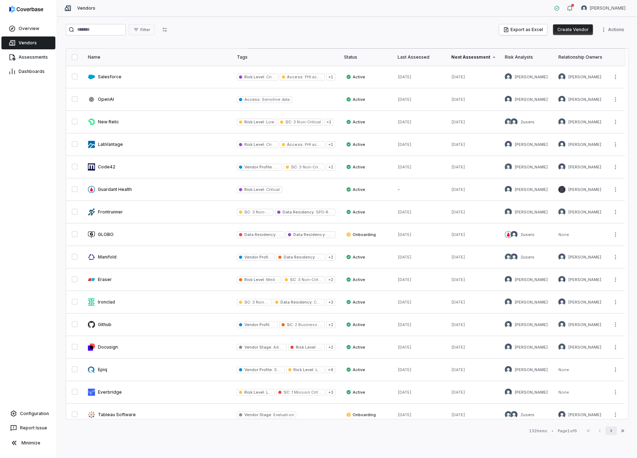
click at [612, 430] on icon "button" at bounding box center [612, 430] width 2 height 3
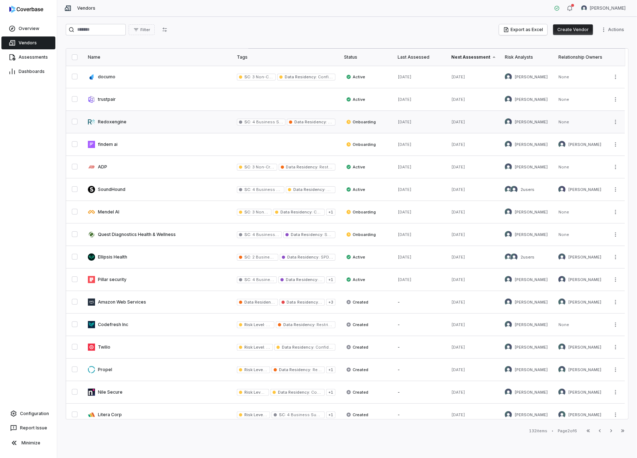
click at [365, 119] on span "Onboarding" at bounding box center [361, 122] width 30 height 6
click at [133, 300] on link at bounding box center [158, 302] width 149 height 22
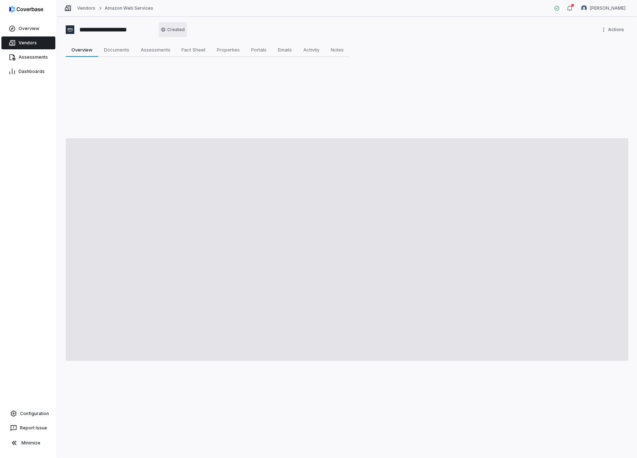
click at [178, 27] on html "**********" at bounding box center [318, 229] width 637 height 458
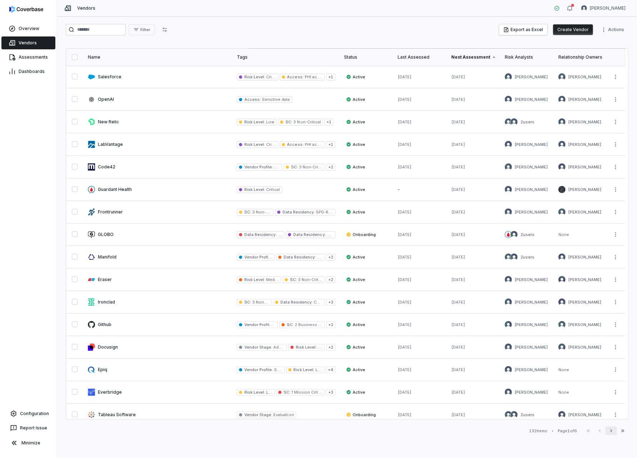
click at [613, 429] on icon "button" at bounding box center [612, 431] width 6 height 6
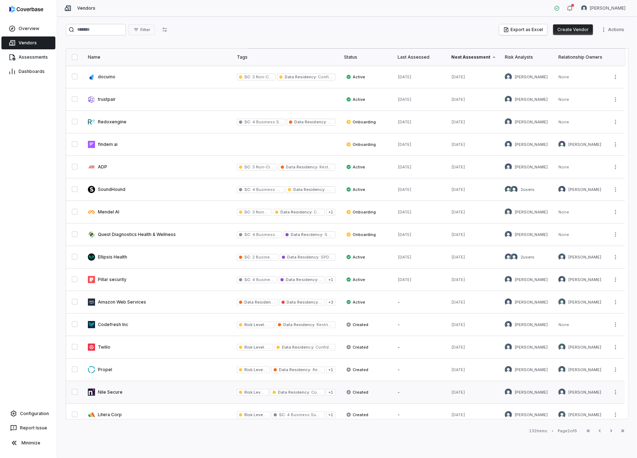
click at [101, 389] on link at bounding box center [158, 392] width 149 height 22
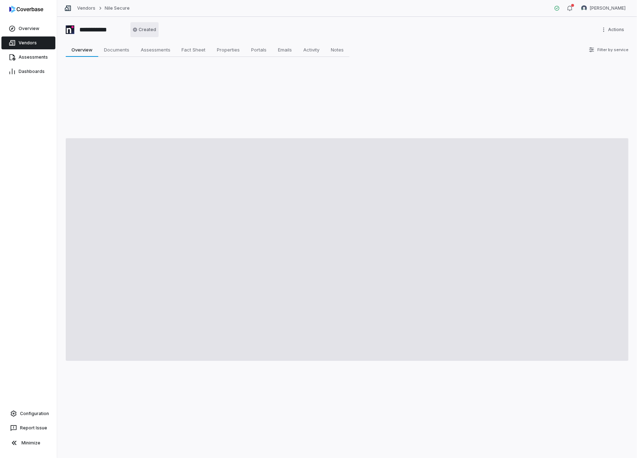
click at [153, 31] on html "**********" at bounding box center [318, 229] width 637 height 458
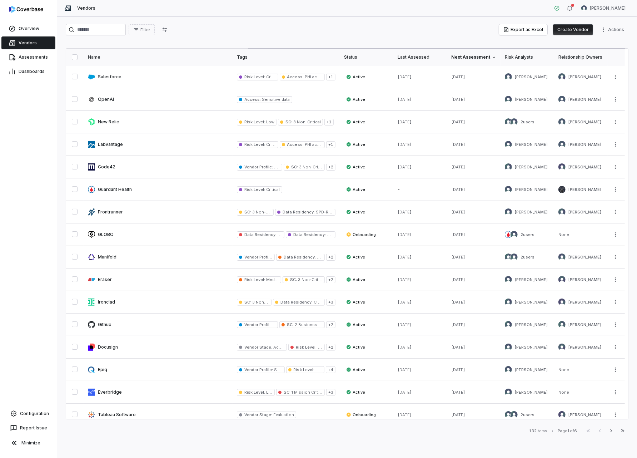
drag, startPoint x: 614, startPoint y: 432, endPoint x: 599, endPoint y: 457, distance: 28.6
click at [614, 432] on icon "button" at bounding box center [612, 431] width 6 height 6
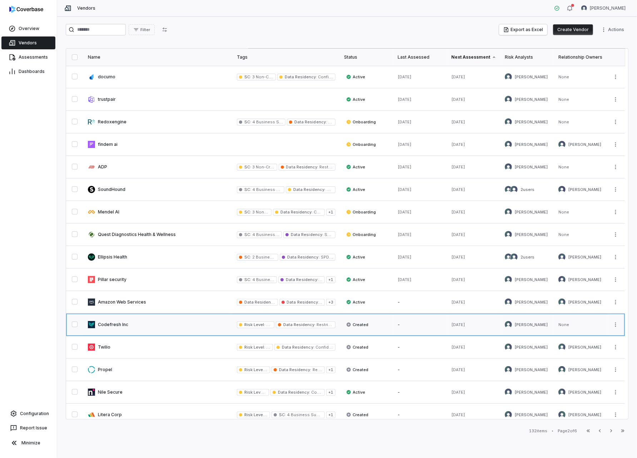
click at [114, 324] on link at bounding box center [158, 325] width 149 height 22
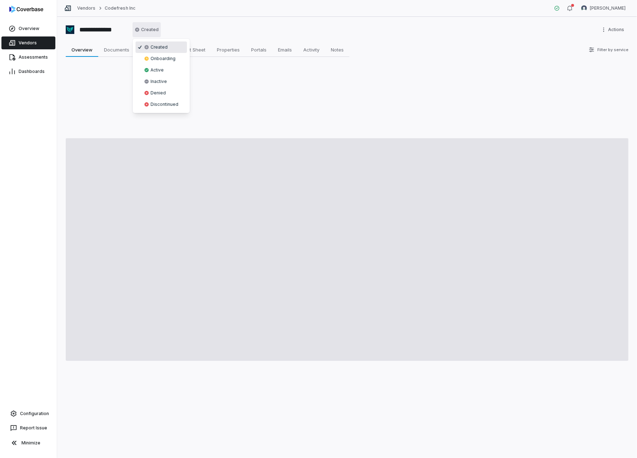
click at [155, 29] on html "**********" at bounding box center [318, 229] width 637 height 458
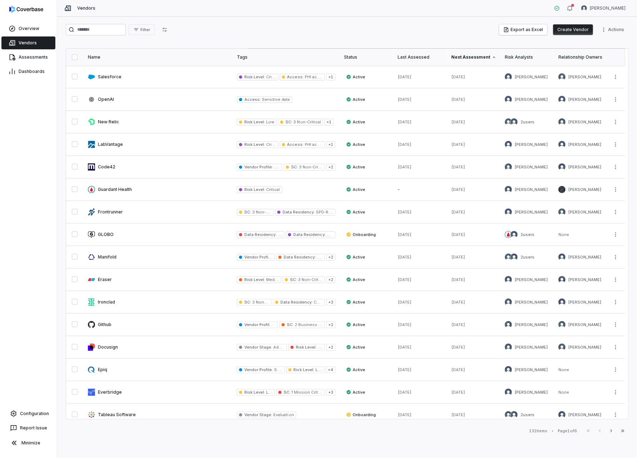
click at [612, 431] on icon "button" at bounding box center [612, 430] width 2 height 3
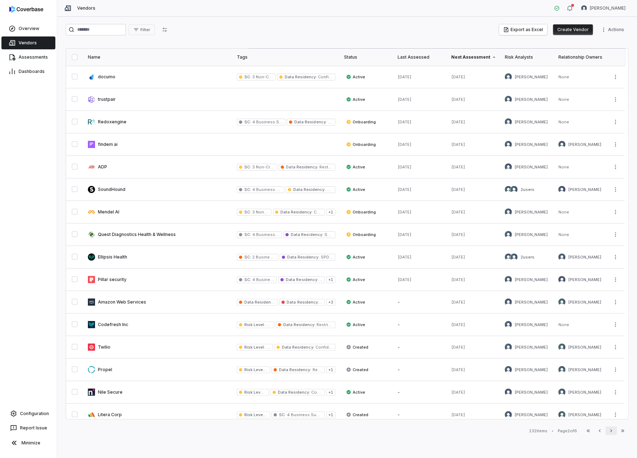
click at [611, 432] on icon "button" at bounding box center [612, 431] width 6 height 6
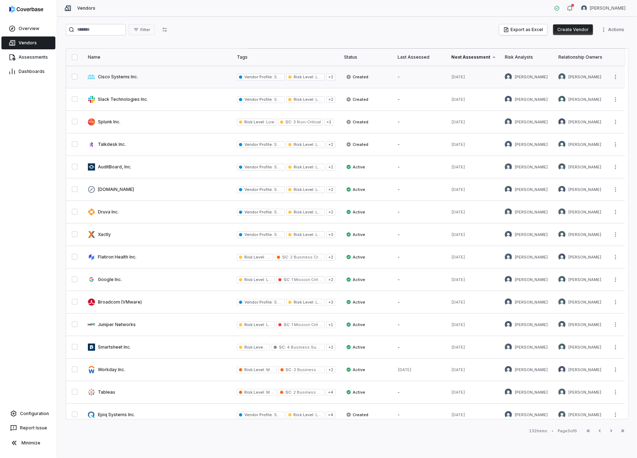
click at [119, 75] on link at bounding box center [158, 77] width 149 height 22
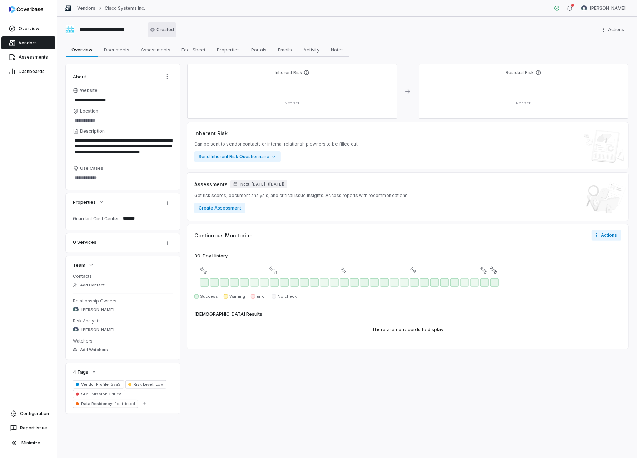
click at [161, 27] on html "**********" at bounding box center [318, 229] width 637 height 458
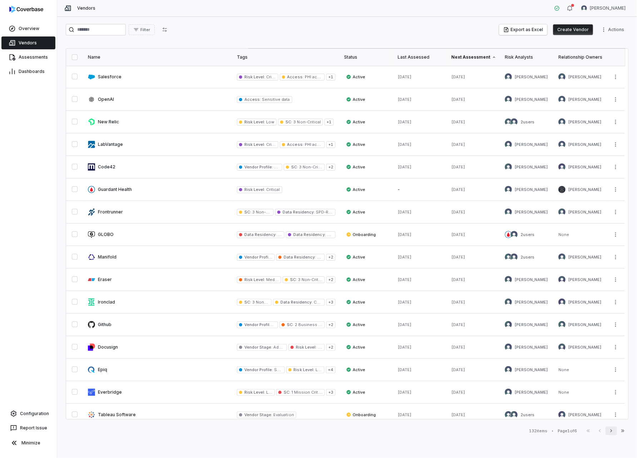
click at [612, 431] on icon "button" at bounding box center [612, 431] width 6 height 6
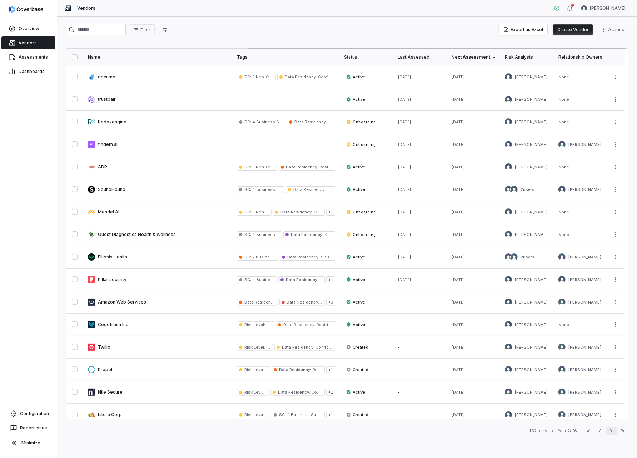
click at [613, 432] on icon "button" at bounding box center [612, 431] width 6 height 6
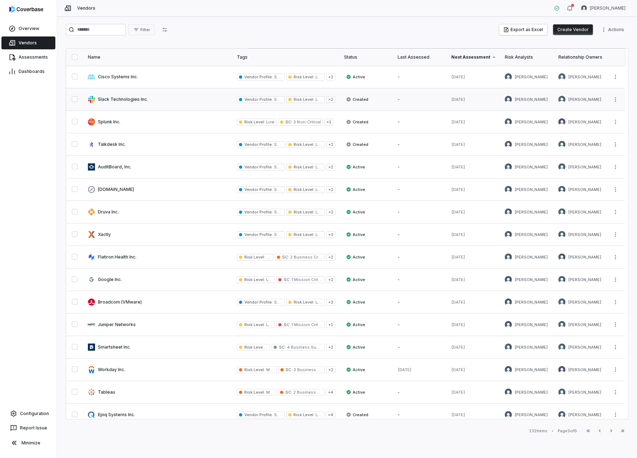
click at [114, 98] on link at bounding box center [158, 99] width 149 height 22
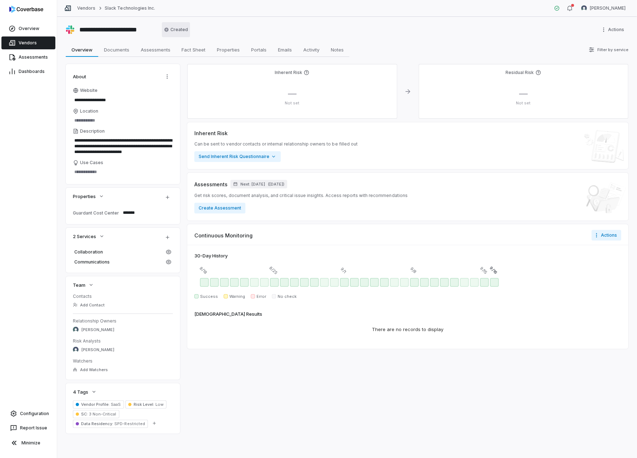
click at [173, 33] on html "**********" at bounding box center [318, 229] width 637 height 458
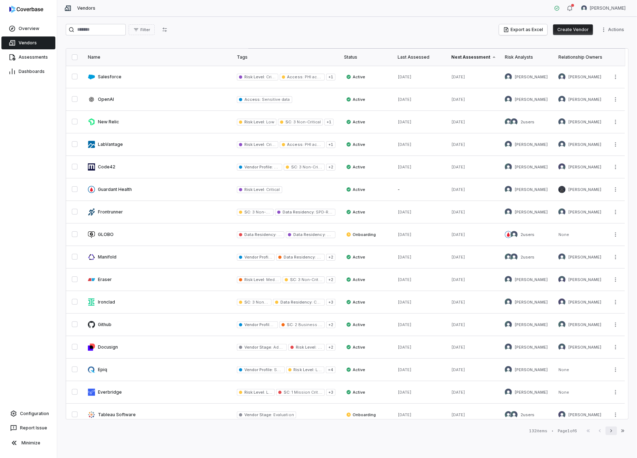
click at [610, 429] on icon "button" at bounding box center [612, 431] width 6 height 6
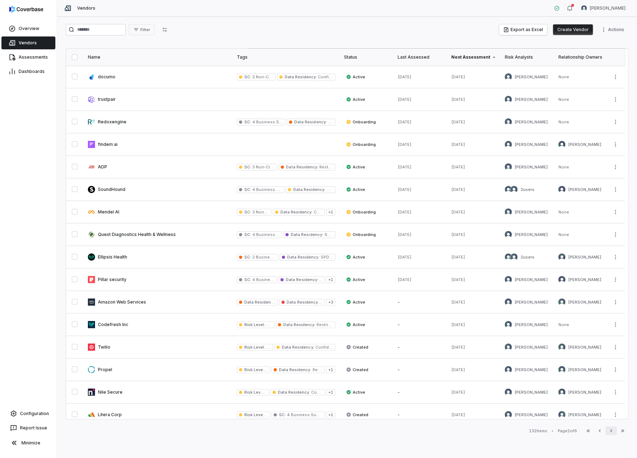
click at [610, 429] on icon "button" at bounding box center [612, 431] width 6 height 6
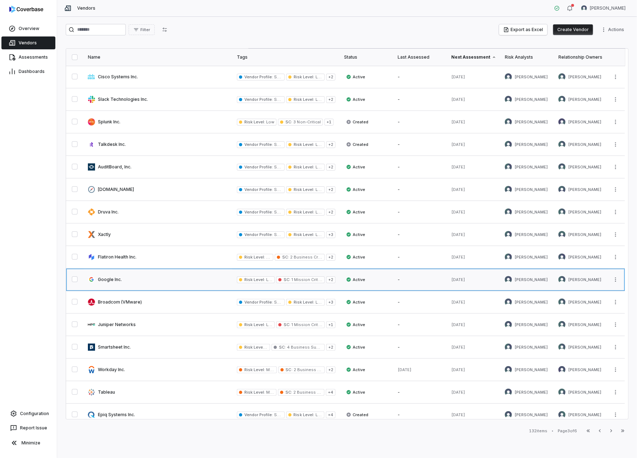
click at [118, 278] on link at bounding box center [158, 279] width 149 height 22
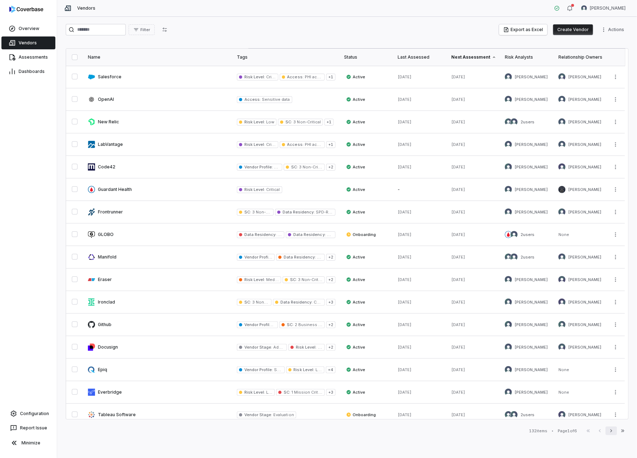
click at [613, 433] on icon "button" at bounding box center [612, 431] width 6 height 6
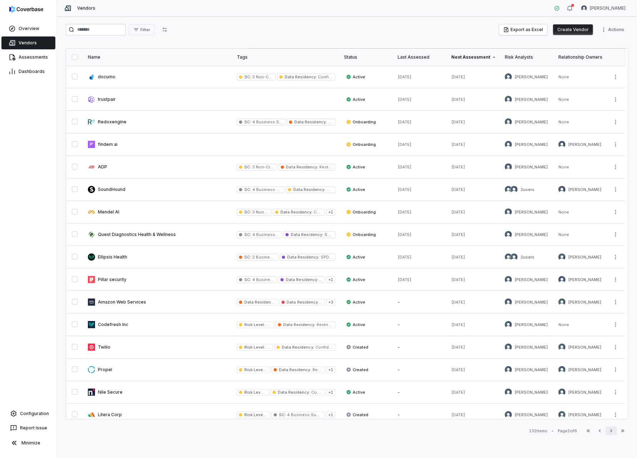
click at [613, 433] on icon "button" at bounding box center [612, 431] width 6 height 6
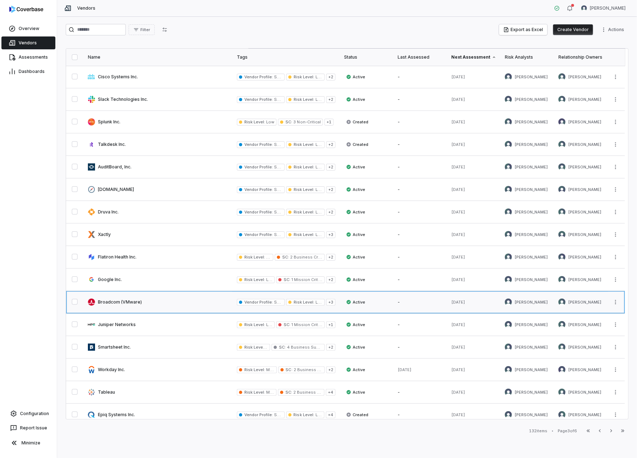
click at [109, 299] on link at bounding box center [158, 302] width 149 height 22
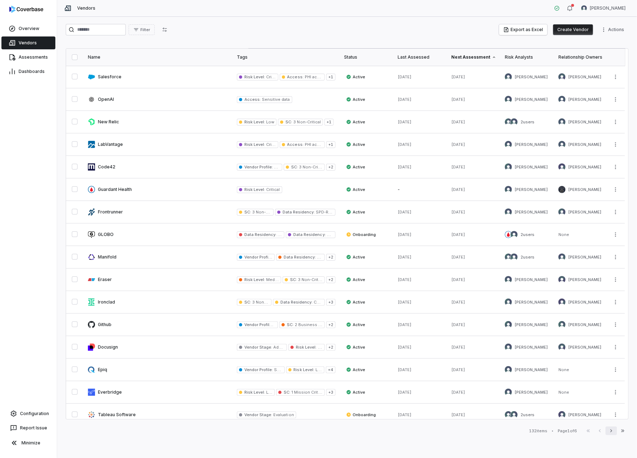
click at [614, 431] on icon "button" at bounding box center [612, 431] width 6 height 6
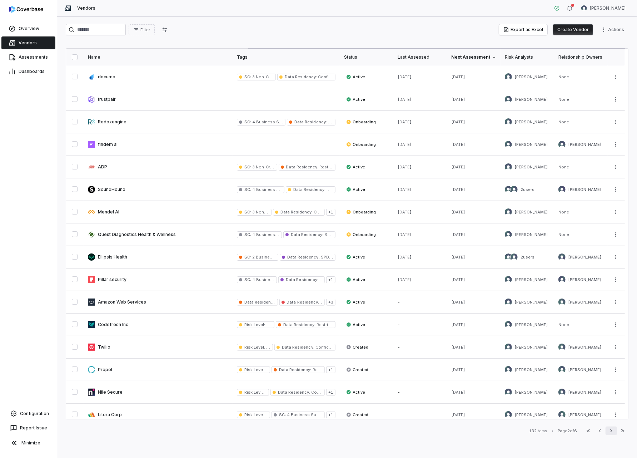
click at [614, 431] on icon "button" at bounding box center [612, 431] width 6 height 6
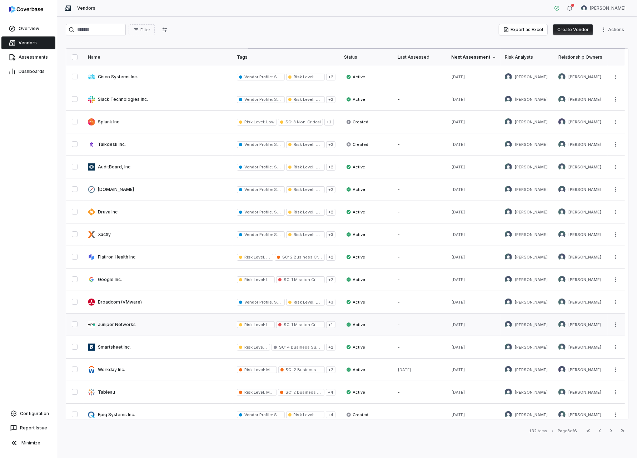
click at [119, 324] on link at bounding box center [158, 325] width 149 height 22
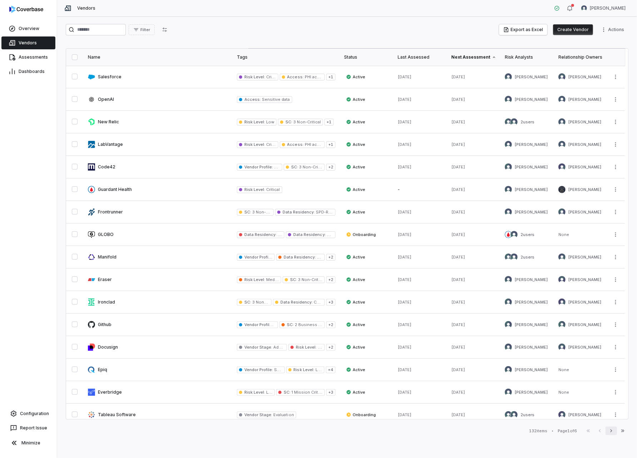
click at [609, 430] on icon "button" at bounding box center [612, 431] width 6 height 6
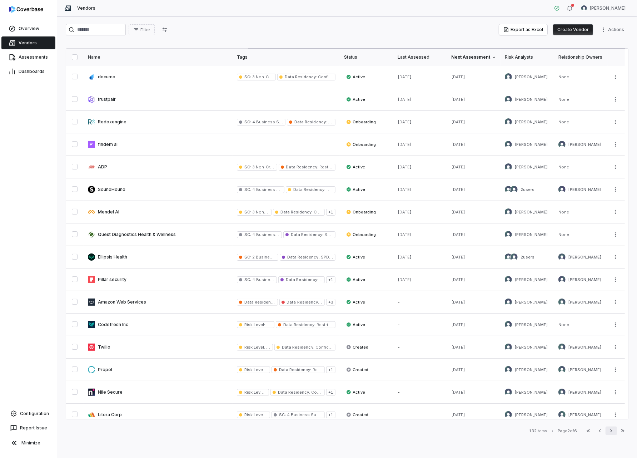
click at [609, 430] on icon "button" at bounding box center [612, 431] width 6 height 6
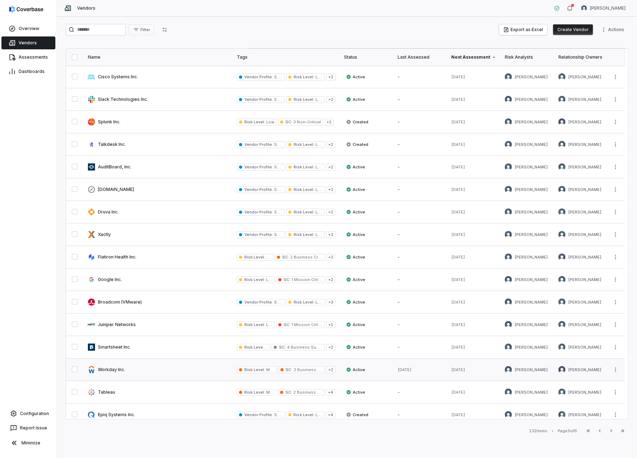
click at [121, 368] on link at bounding box center [158, 370] width 149 height 22
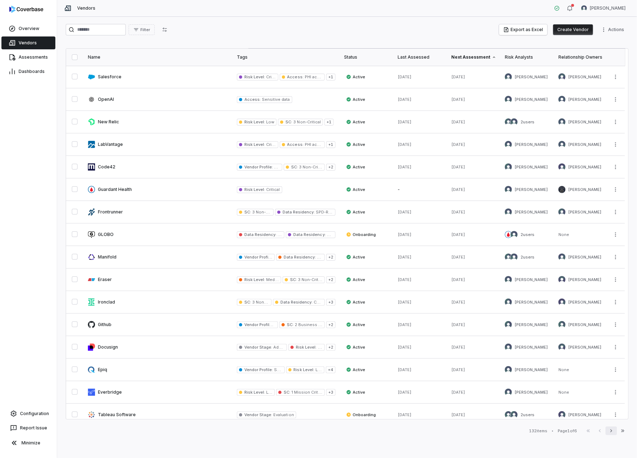
click at [611, 431] on icon "button" at bounding box center [612, 431] width 6 height 6
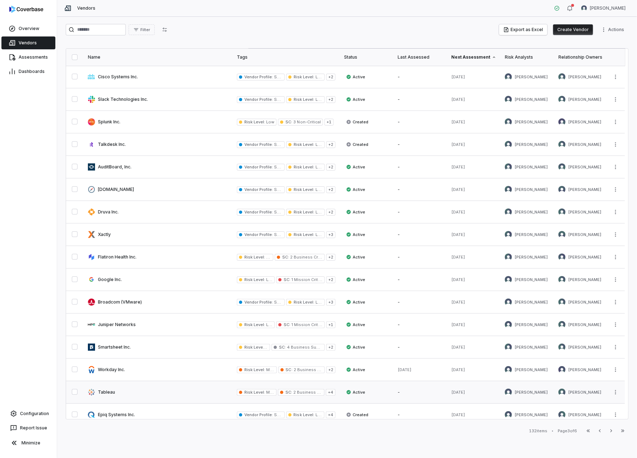
click at [110, 390] on link at bounding box center [158, 392] width 149 height 22
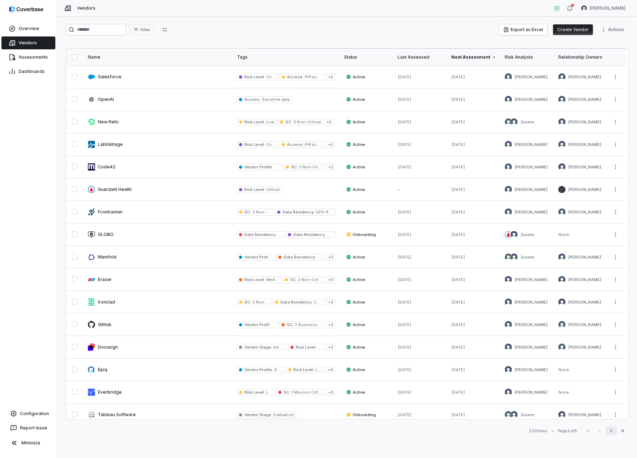
click at [613, 432] on icon "button" at bounding box center [612, 431] width 6 height 6
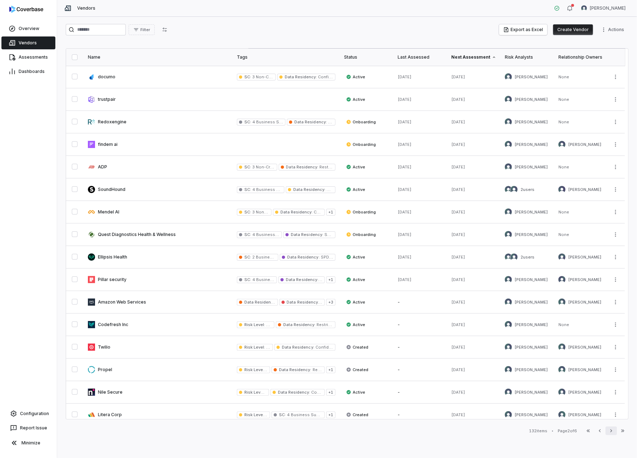
click at [613, 432] on icon "button" at bounding box center [612, 431] width 6 height 6
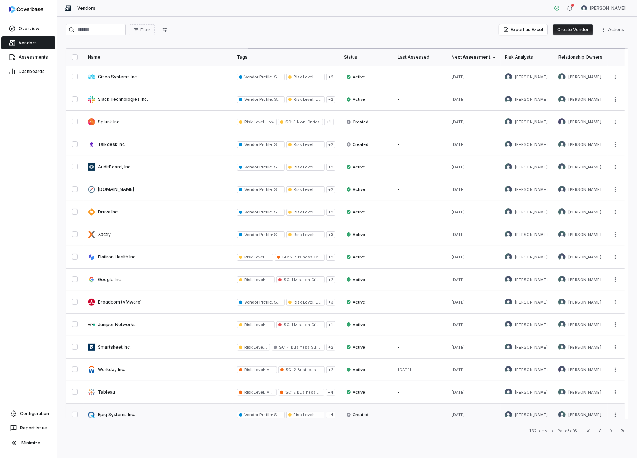
click at [120, 412] on link at bounding box center [158, 415] width 149 height 22
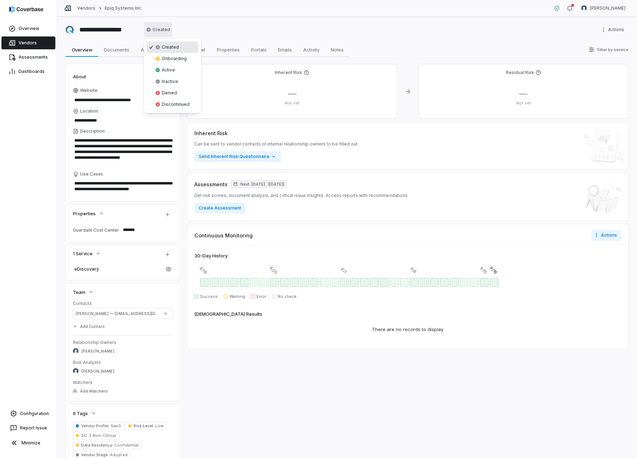
click at [155, 25] on html "**********" at bounding box center [318, 229] width 637 height 458
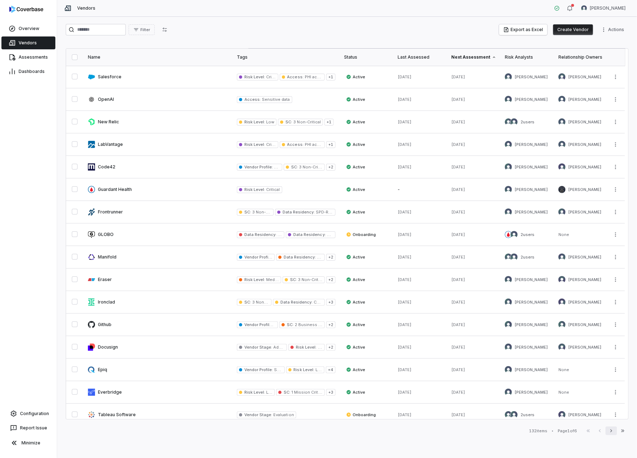
click at [613, 430] on icon "button" at bounding box center [612, 431] width 6 height 6
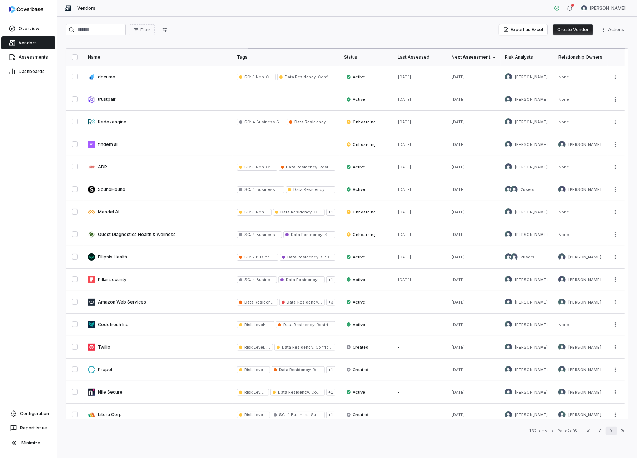
click at [613, 429] on icon "button" at bounding box center [612, 431] width 6 height 6
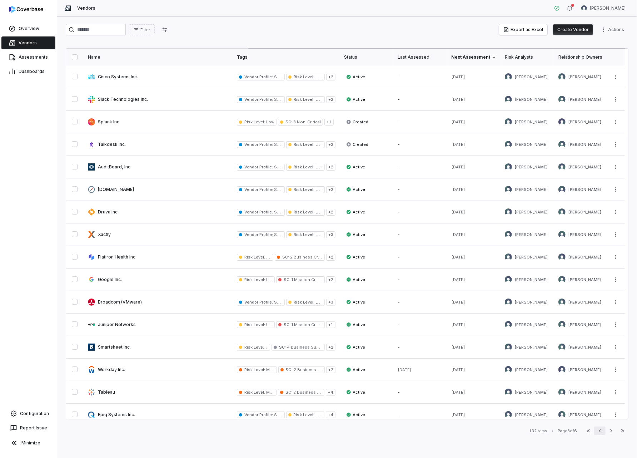
click at [601, 431] on icon "button" at bounding box center [600, 431] width 6 height 6
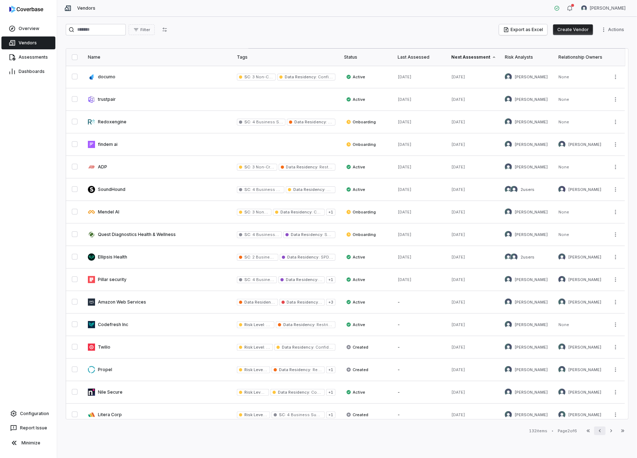
click at [601, 431] on icon "button" at bounding box center [600, 431] width 6 height 6
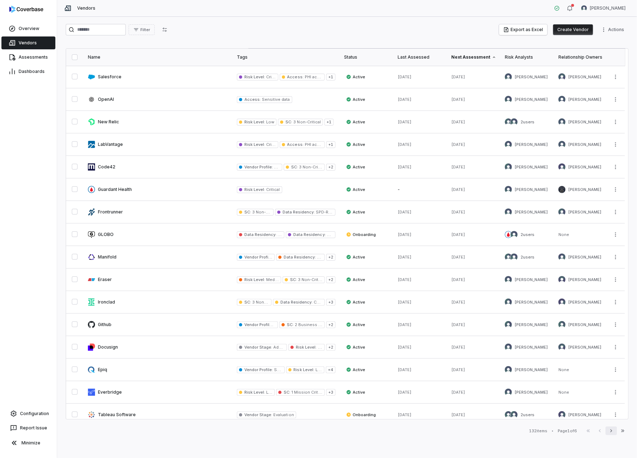
click at [613, 430] on icon "button" at bounding box center [612, 431] width 6 height 6
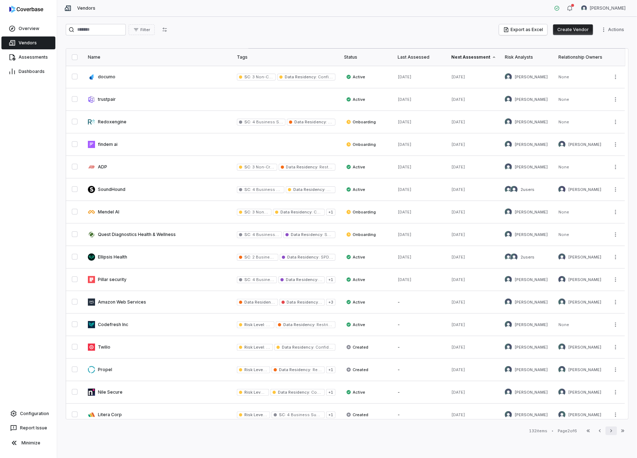
click at [613, 430] on icon "button" at bounding box center [612, 431] width 6 height 6
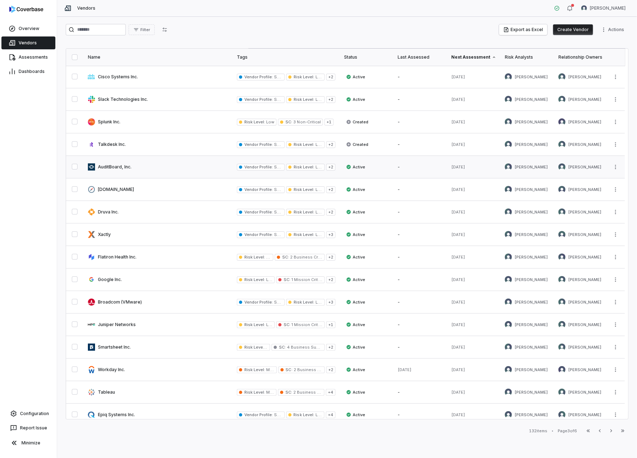
click at [116, 164] on link at bounding box center [158, 167] width 149 height 22
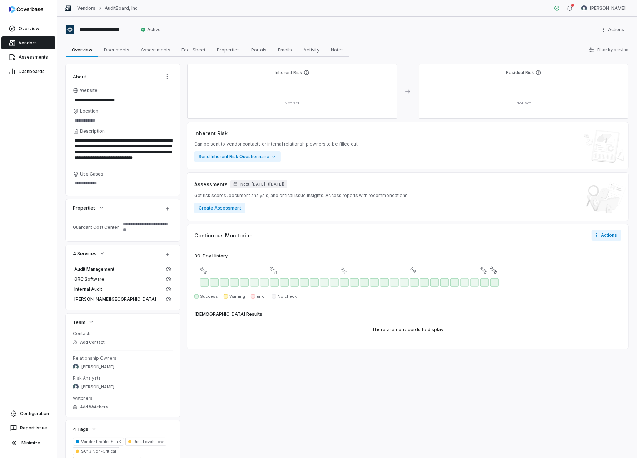
type textarea "*"
